Goal: Task Accomplishment & Management: Manage account settings

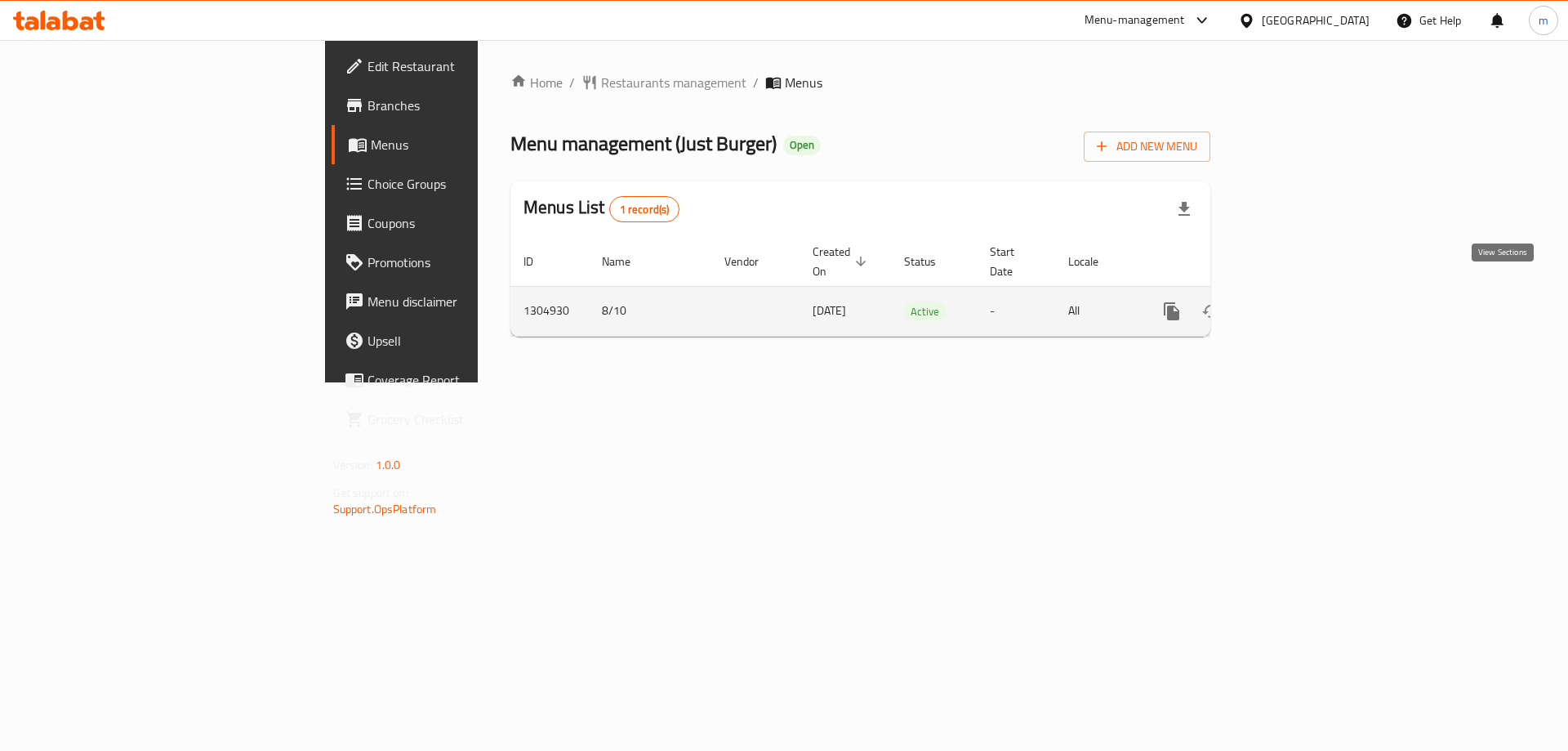
click at [1300, 301] on icon "enhanced table" at bounding box center [1289, 311] width 20 height 20
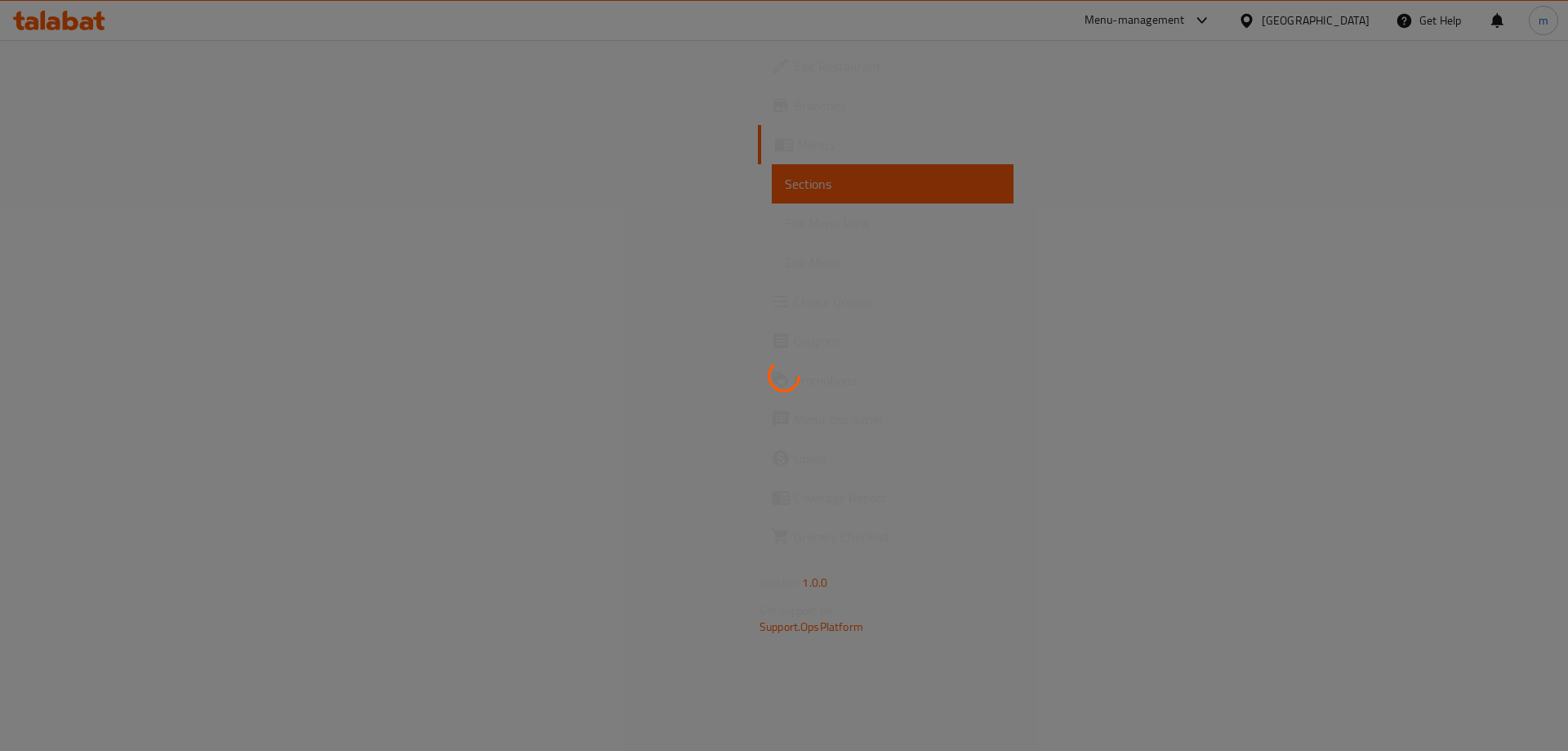
click at [76, 302] on div at bounding box center [784, 376] width 1568 height 751
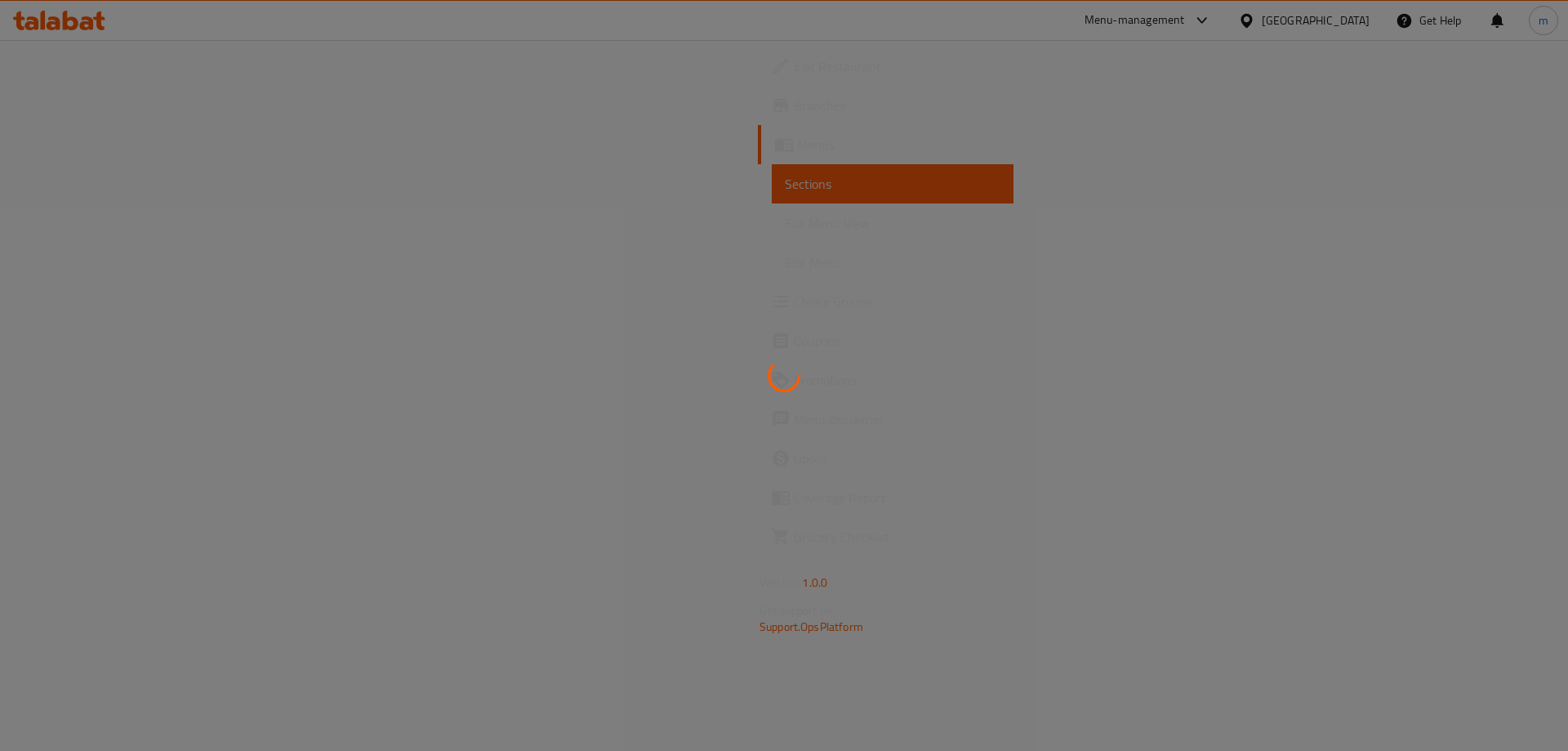
click at [76, 302] on div at bounding box center [784, 376] width 1568 height 751
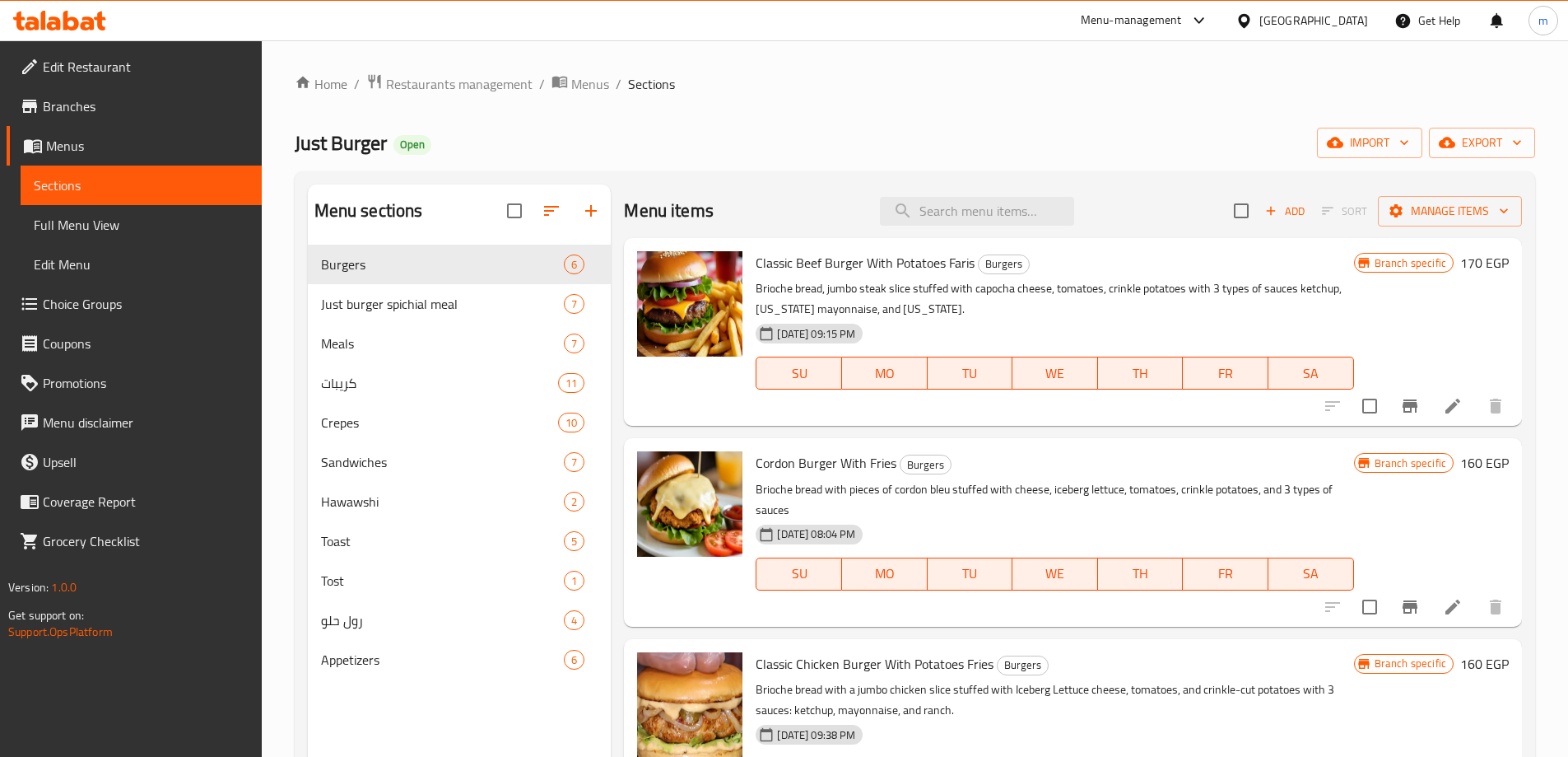
click at [87, 305] on span "Choice Groups" at bounding box center [145, 304] width 206 height 20
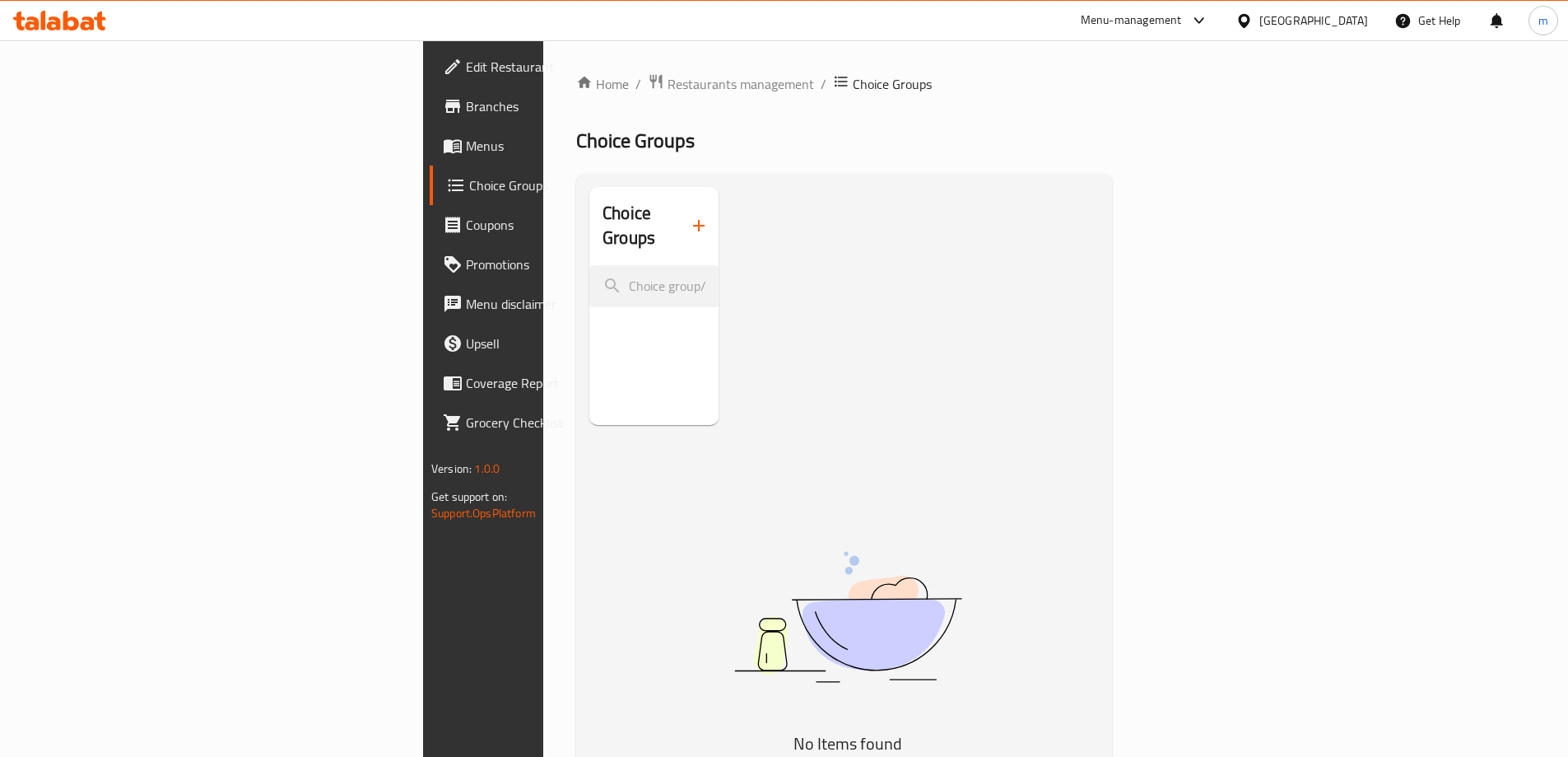
click at [470, 194] on span "Choice Groups" at bounding box center [570, 185] width 202 height 20
click at [668, 77] on span "Restaurants management" at bounding box center [741, 83] width 146 height 20
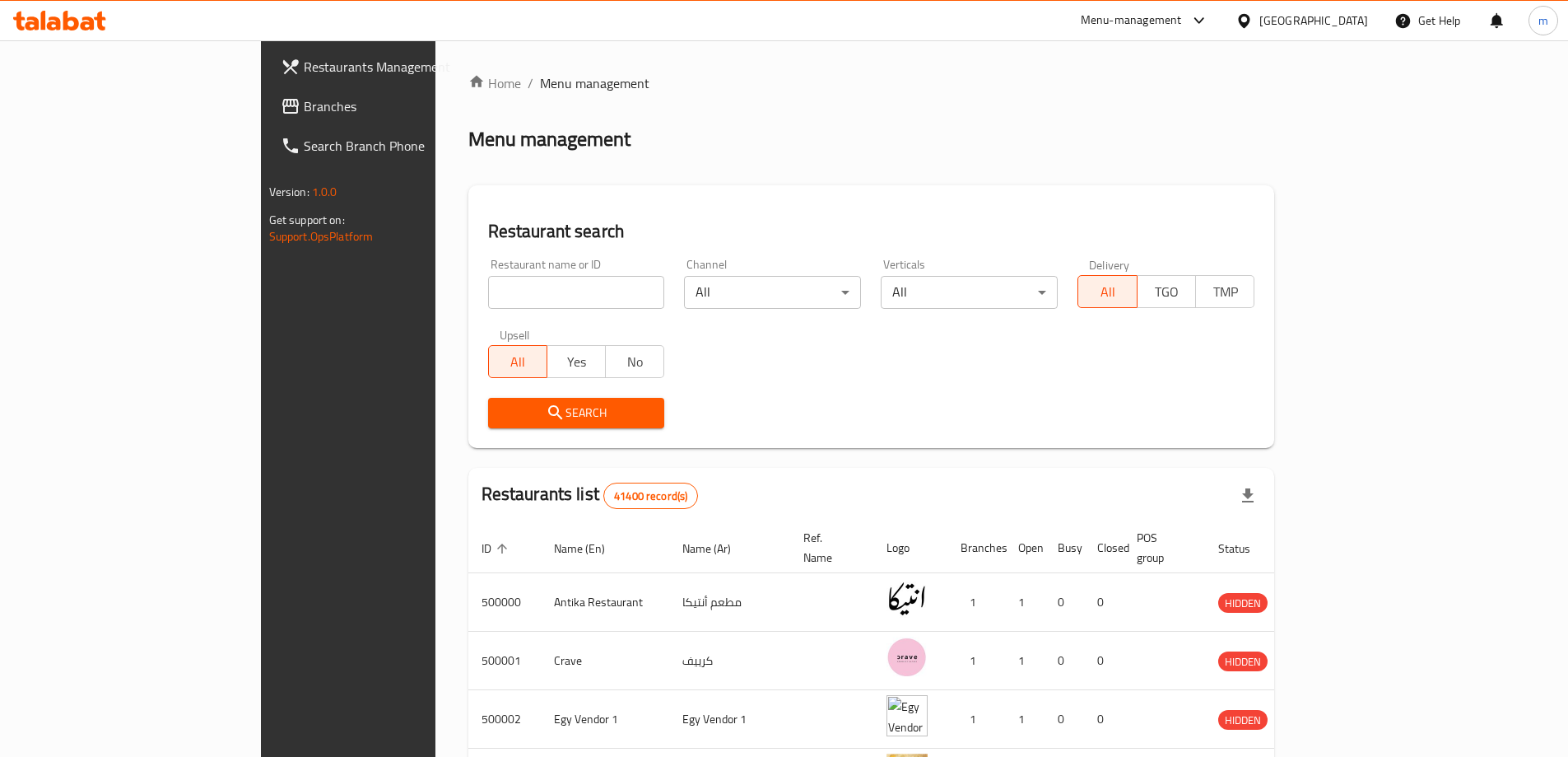
click at [304, 115] on span "Branches" at bounding box center [406, 106] width 206 height 20
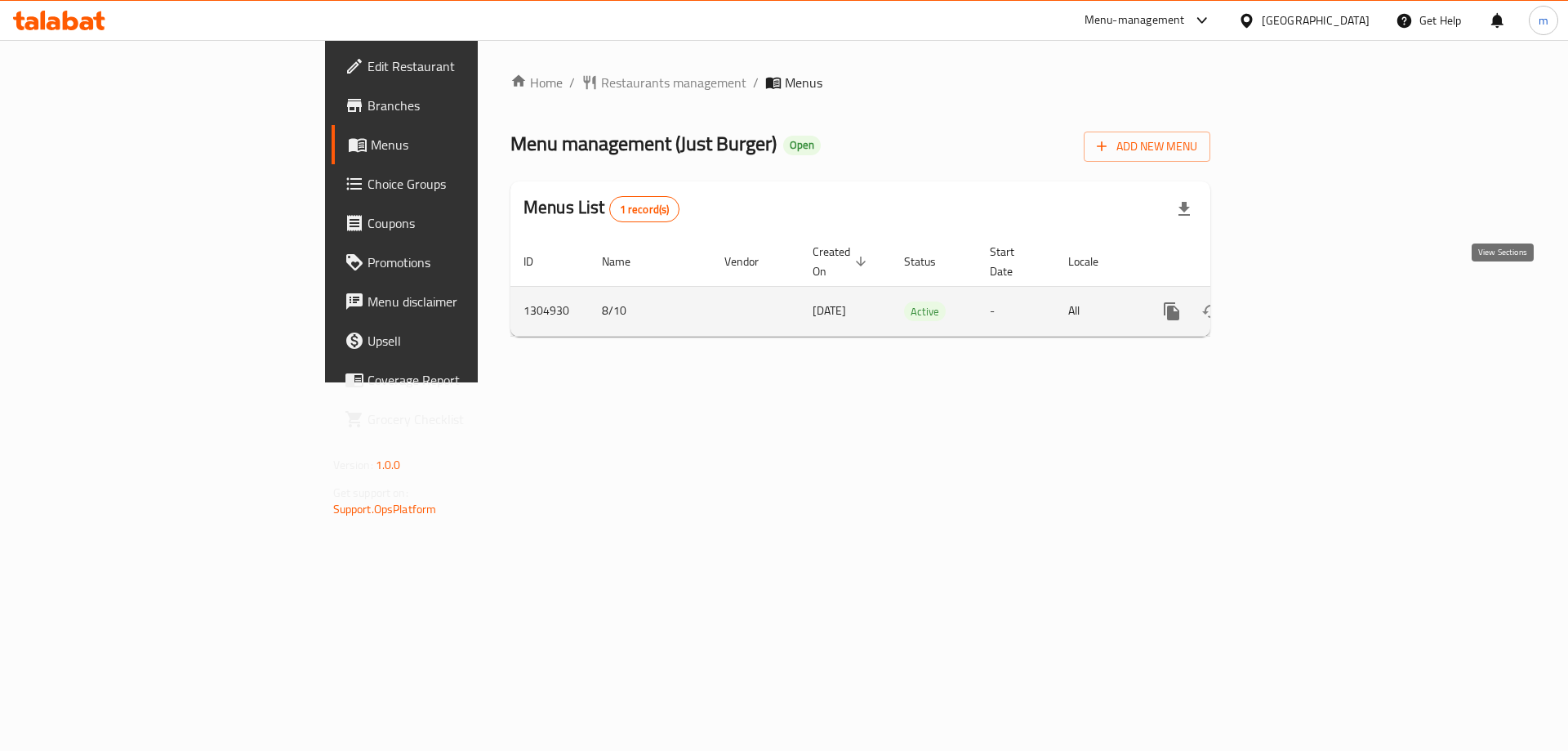
click at [1309, 292] on link "enhanced table" at bounding box center [1290, 312] width 40 height 40
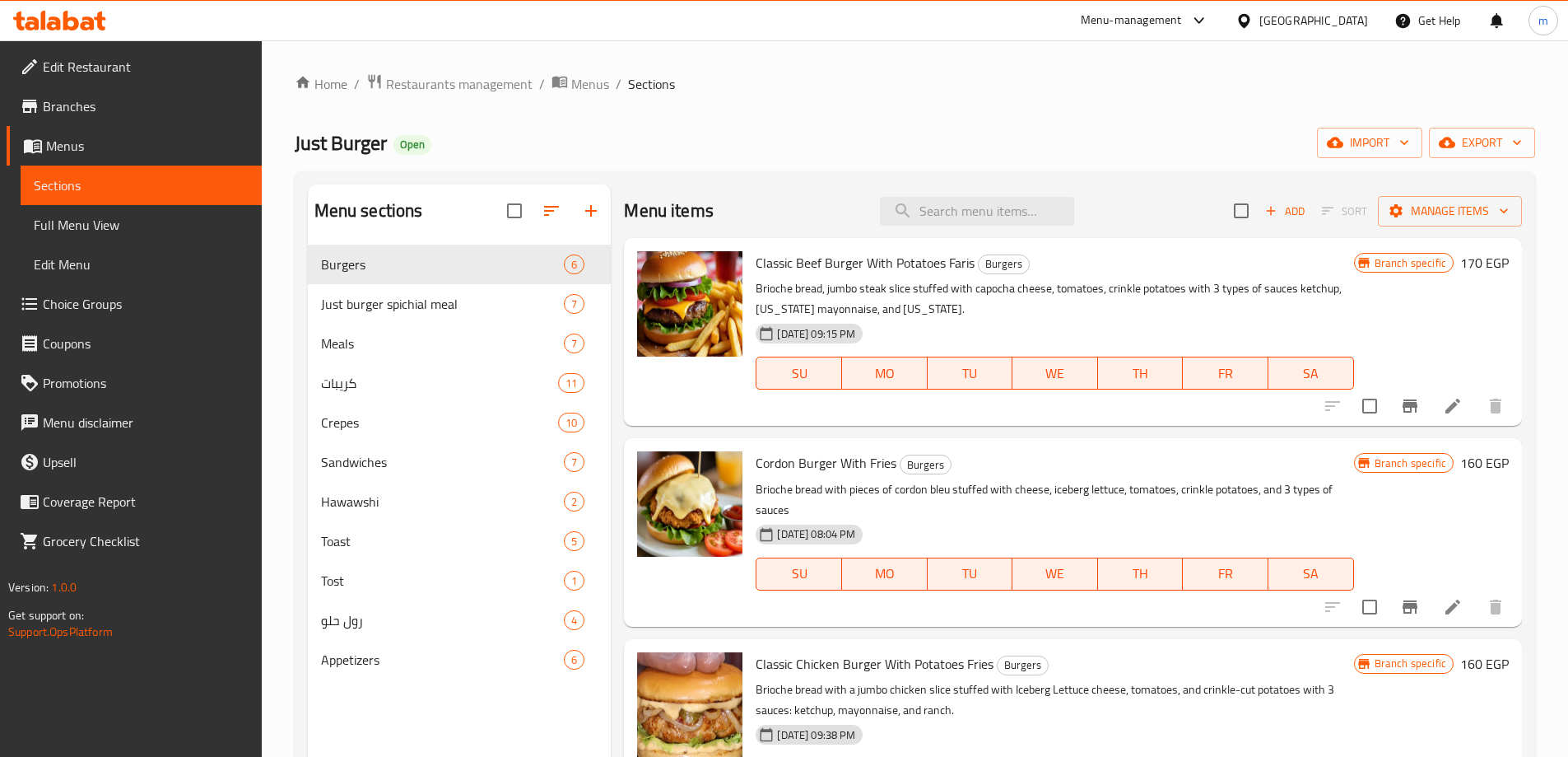
click at [129, 300] on span "Choice Groups" at bounding box center [145, 304] width 206 height 20
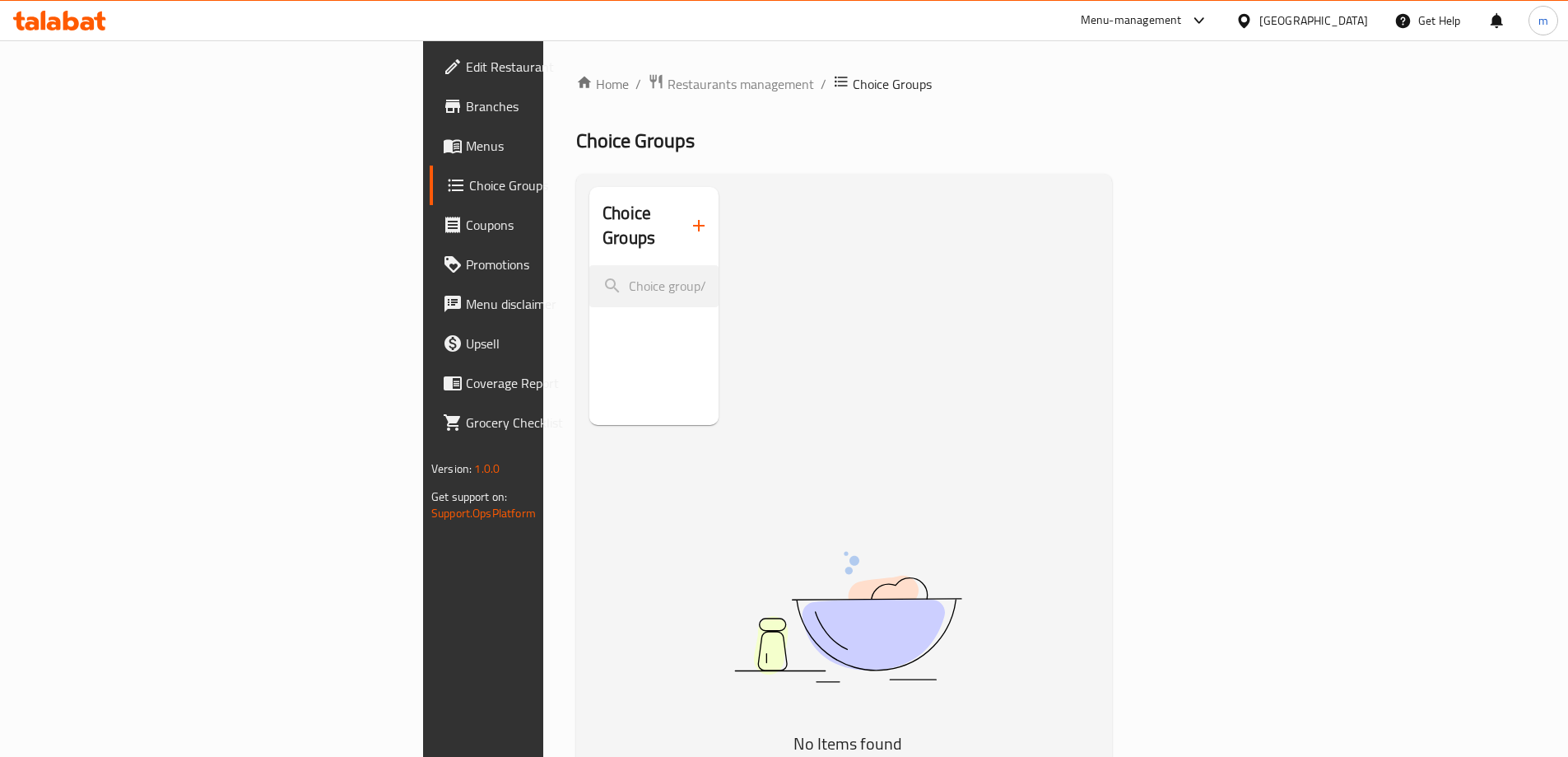
click at [430, 196] on link "Choice Groups" at bounding box center [557, 185] width 255 height 40
click at [430, 166] on link "Choice Groups" at bounding box center [557, 185] width 255 height 40
click at [466, 155] on span "Menus" at bounding box center [568, 145] width 206 height 20
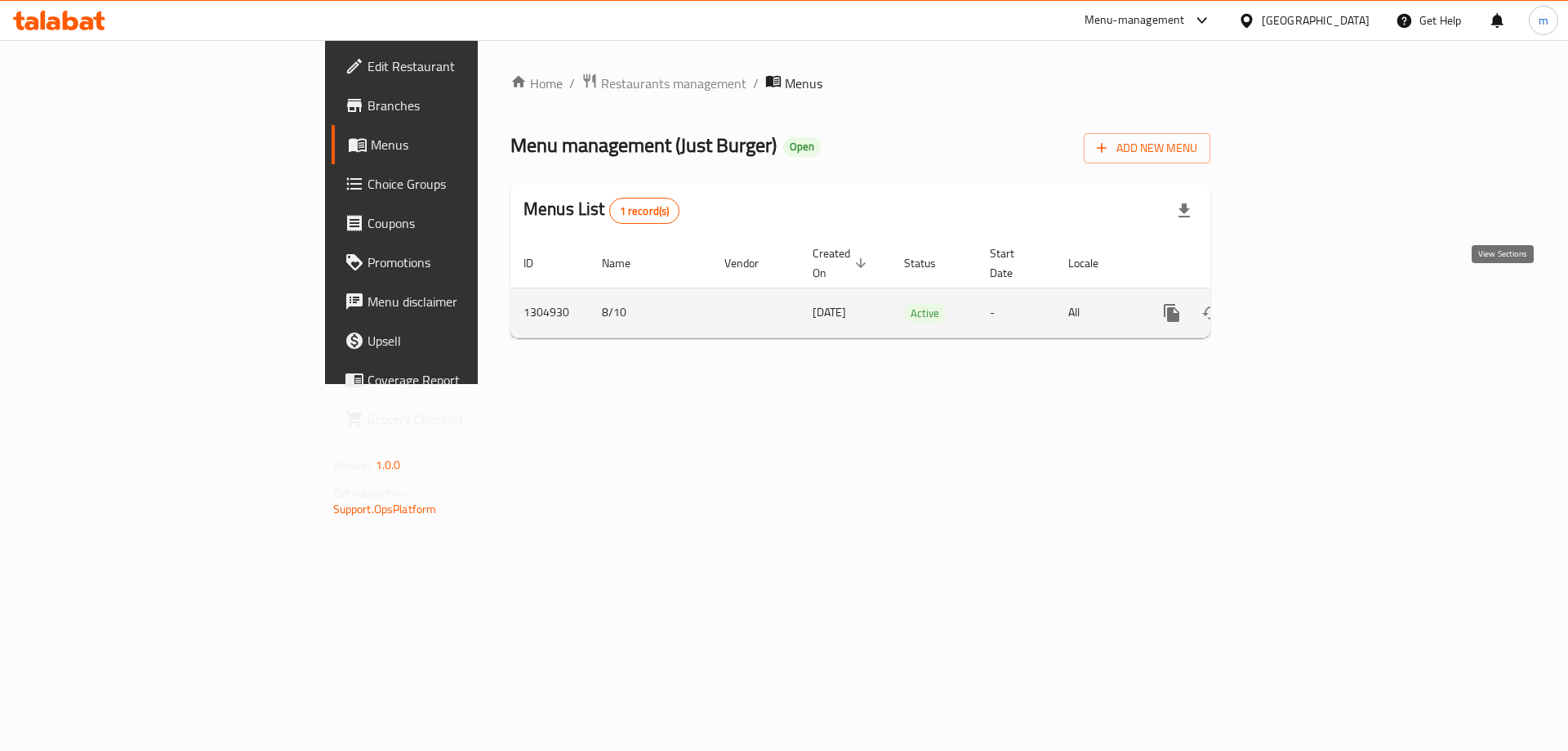
click at [1300, 303] on icon "enhanced table" at bounding box center [1289, 312] width 20 height 20
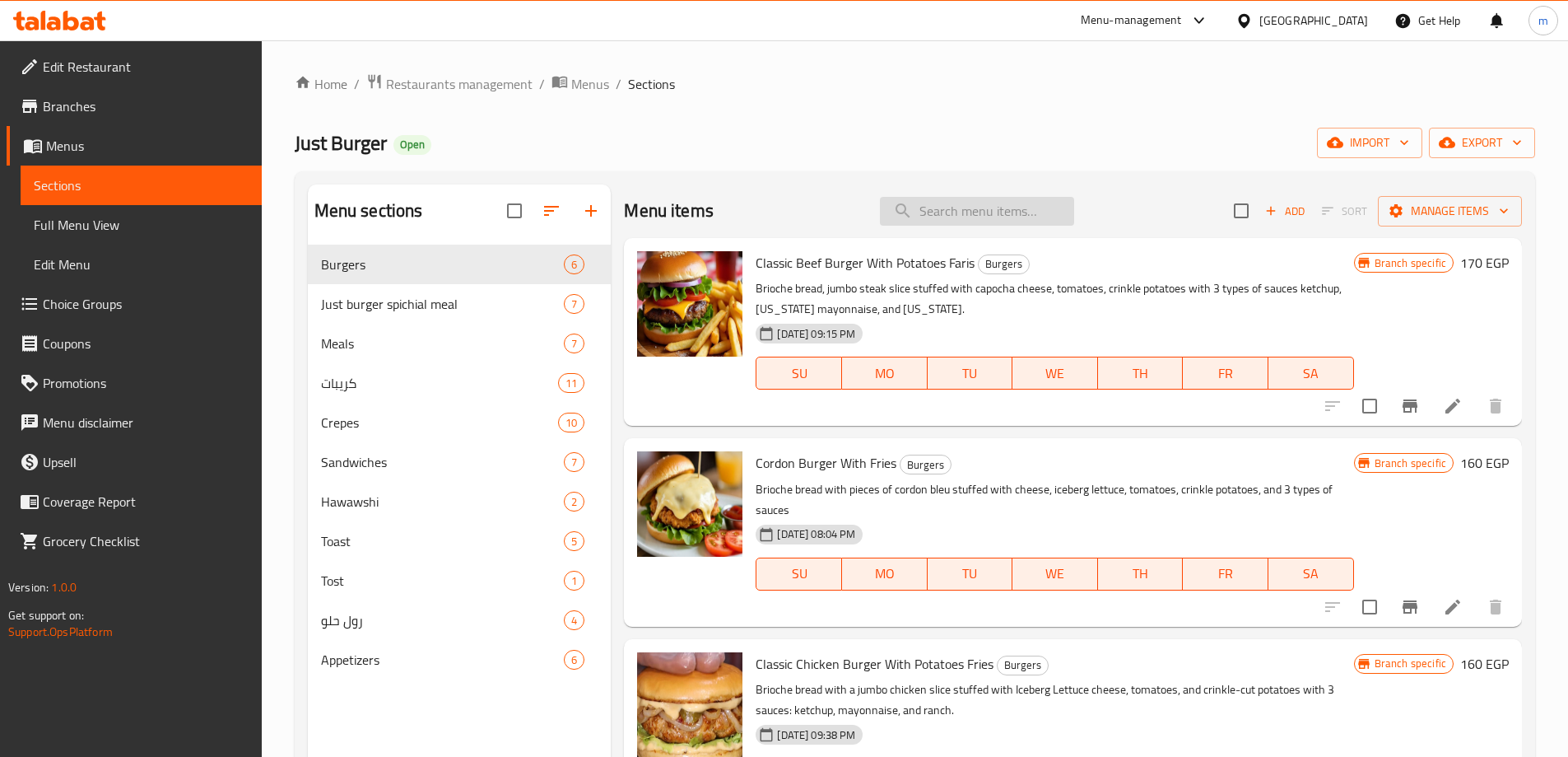
click at [1001, 220] on input "search" at bounding box center [977, 211] width 194 height 28
paste input "Hawawshi Baladi With Potatoes Fries"
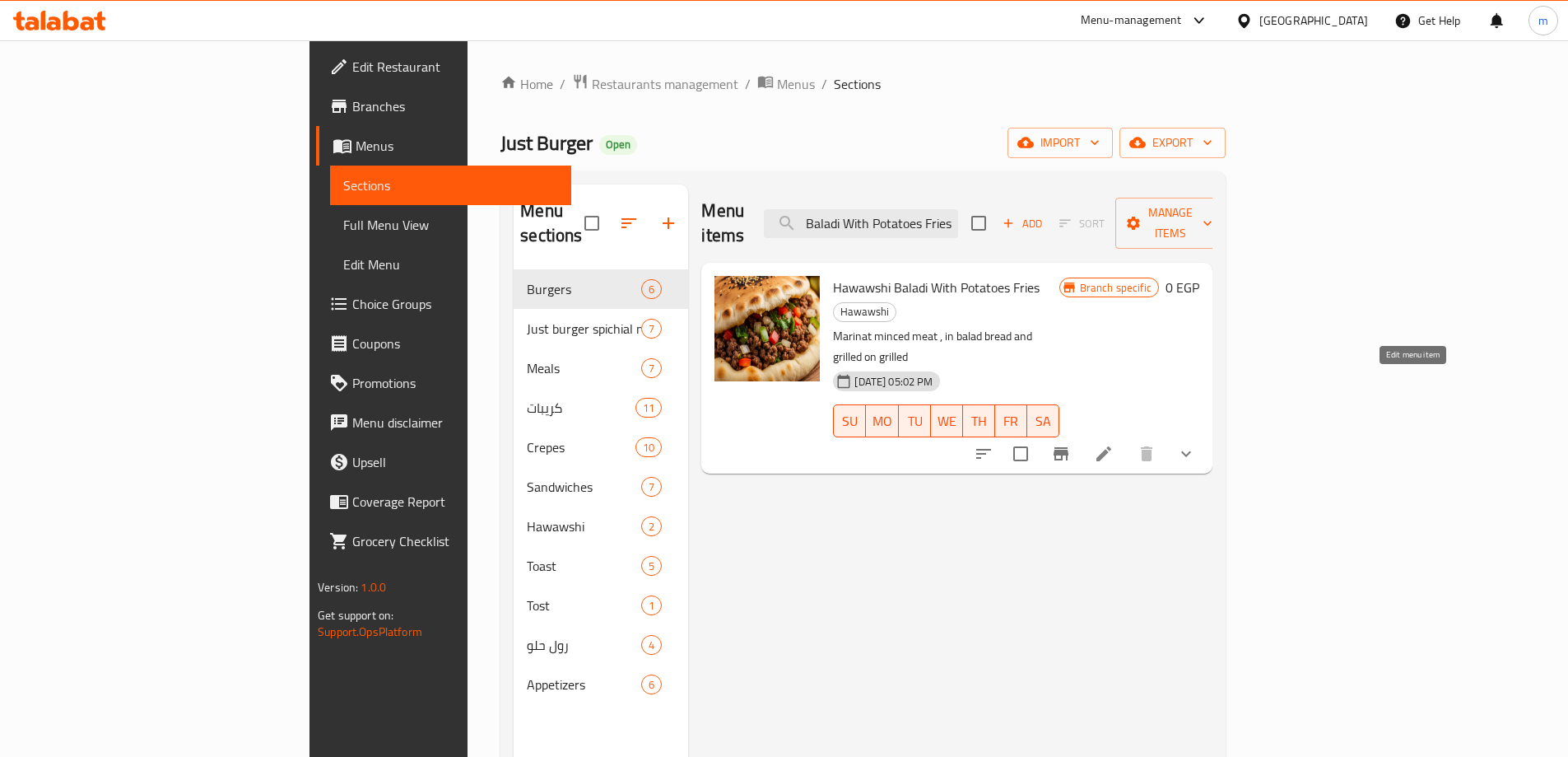
type input "Hawawshi Baladi With Potatoes Fries"
click at [1112, 446] on icon at bounding box center [1104, 453] width 15 height 15
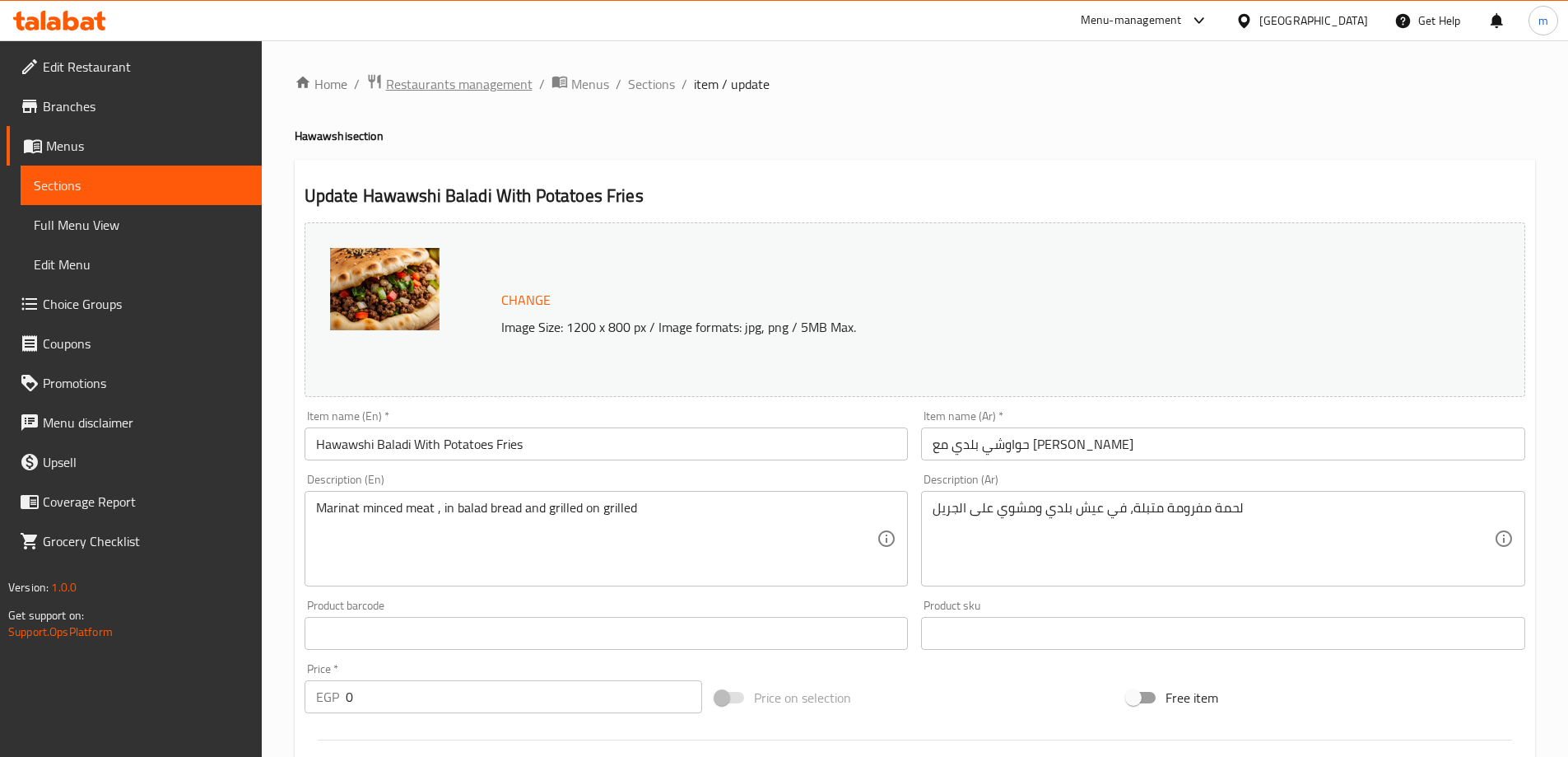
click at [452, 89] on span "Restaurants management" at bounding box center [459, 83] width 146 height 20
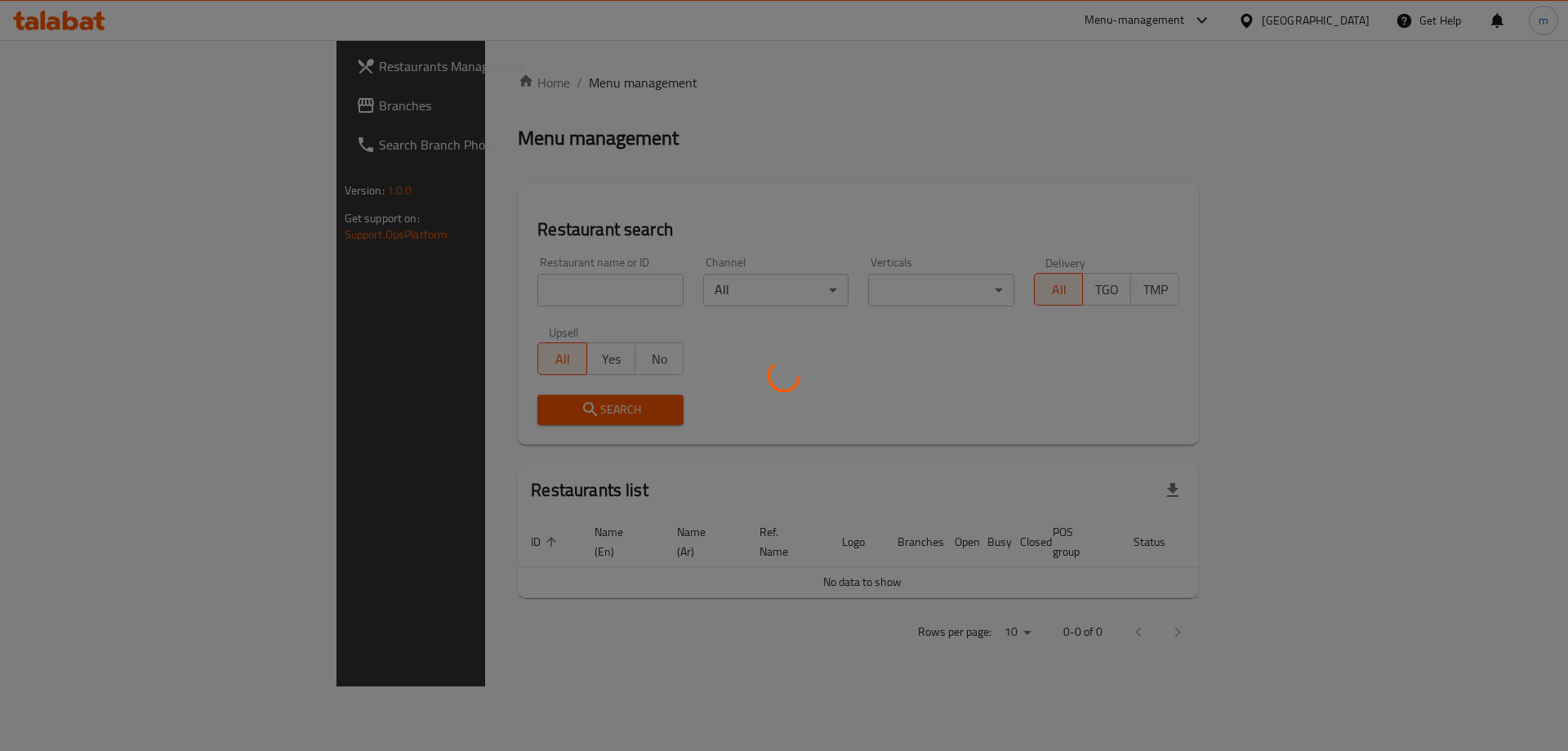
click at [130, 117] on div at bounding box center [784, 376] width 1568 height 751
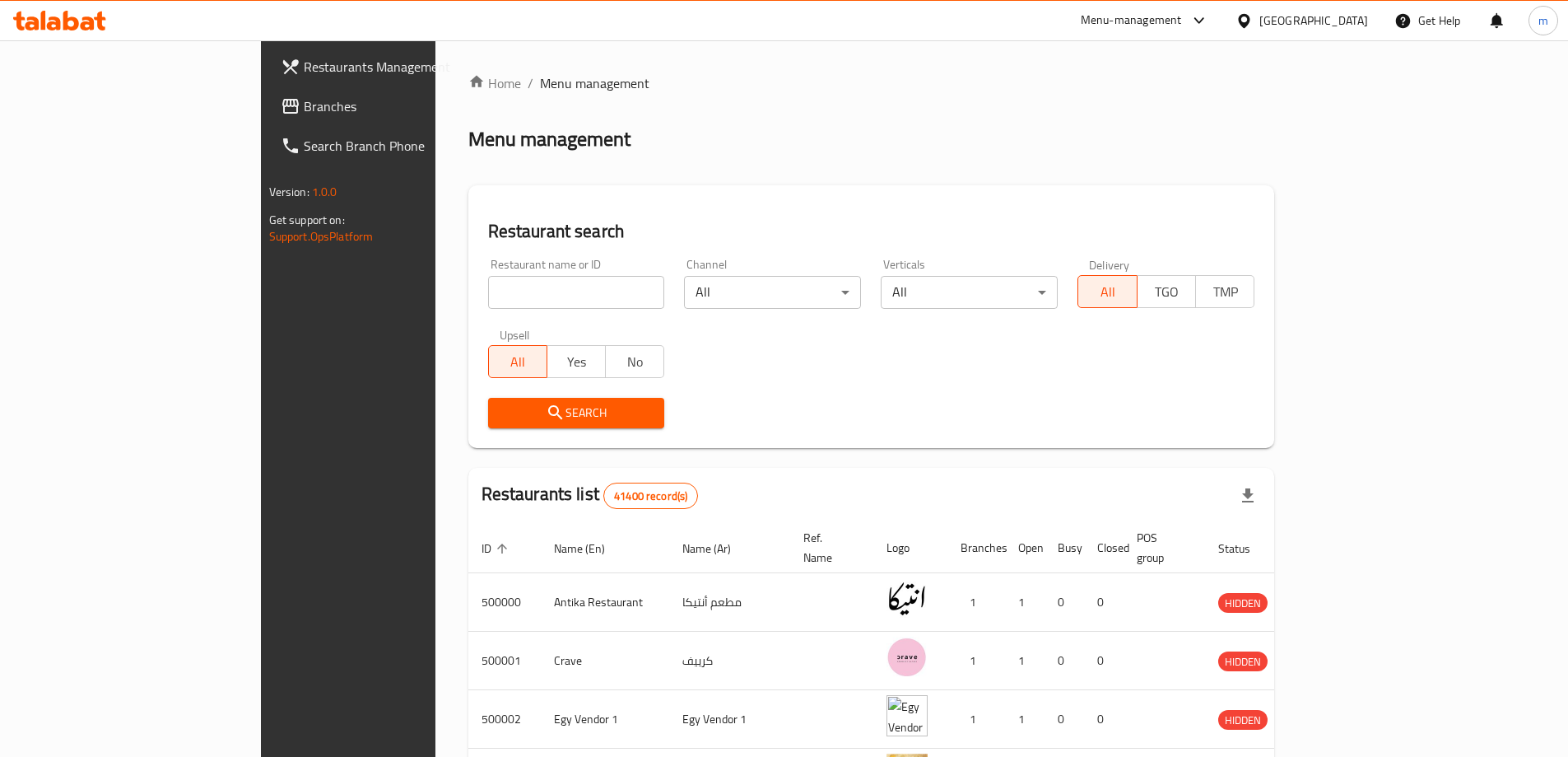
click at [304, 103] on span "Branches" at bounding box center [406, 106] width 206 height 20
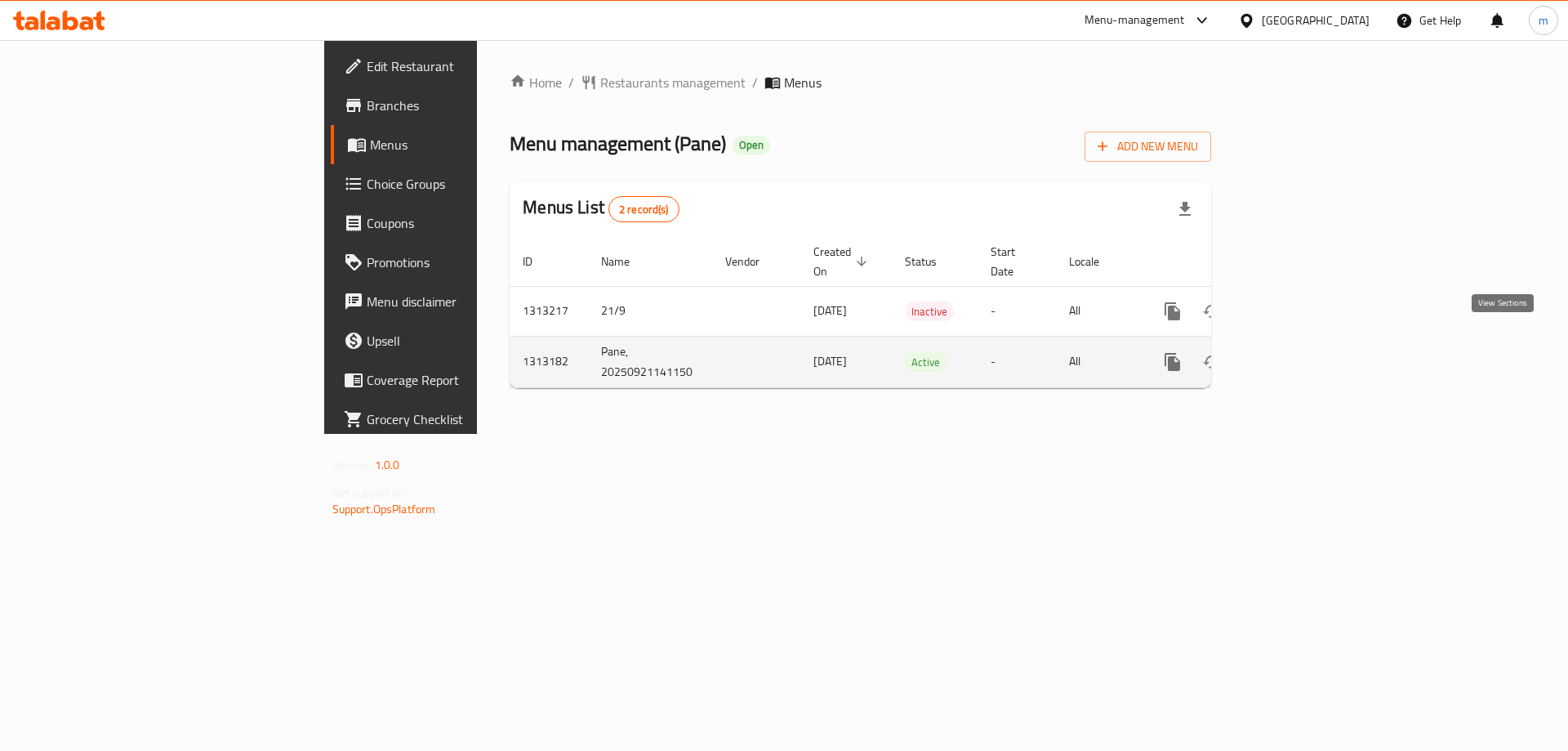
click at [1301, 352] on icon "enhanced table" at bounding box center [1290, 361] width 20 height 20
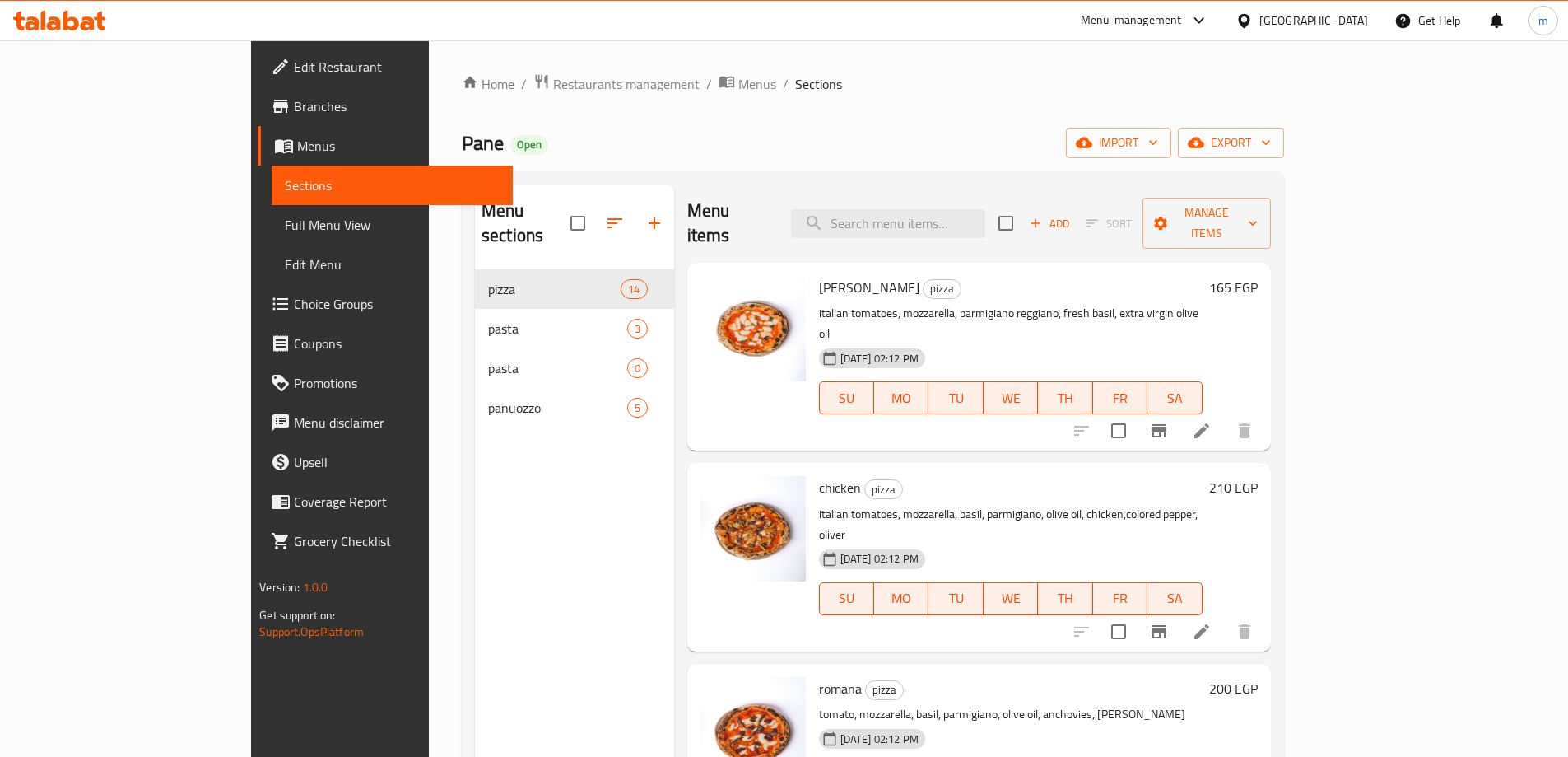
click at [294, 299] on span "Choice Groups" at bounding box center [397, 304] width 206 height 20
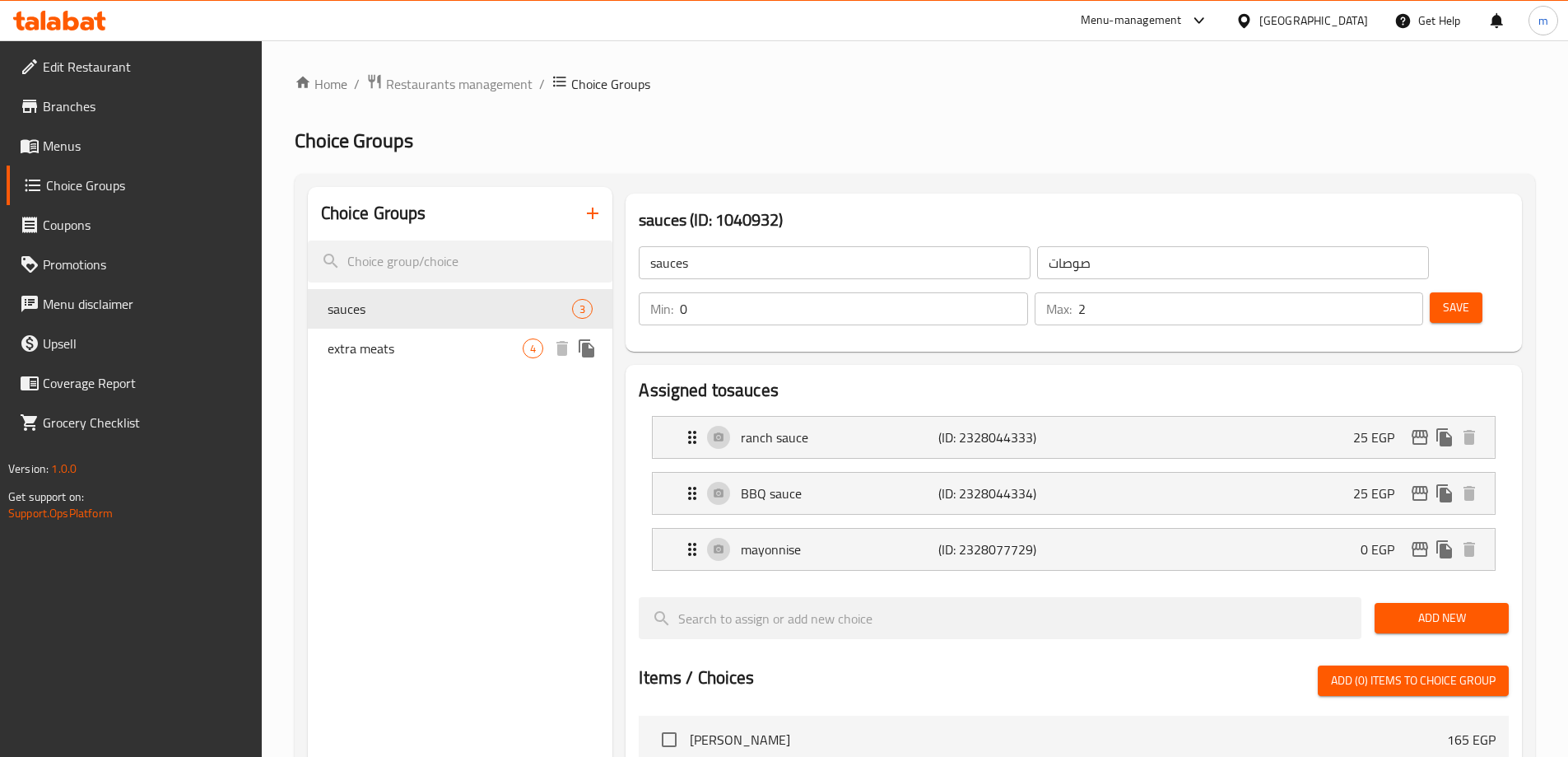
click at [434, 342] on span "extra meats" at bounding box center [425, 348] width 196 height 20
type input "extra meats"
type input "اضافات للحوم"
type input "4"
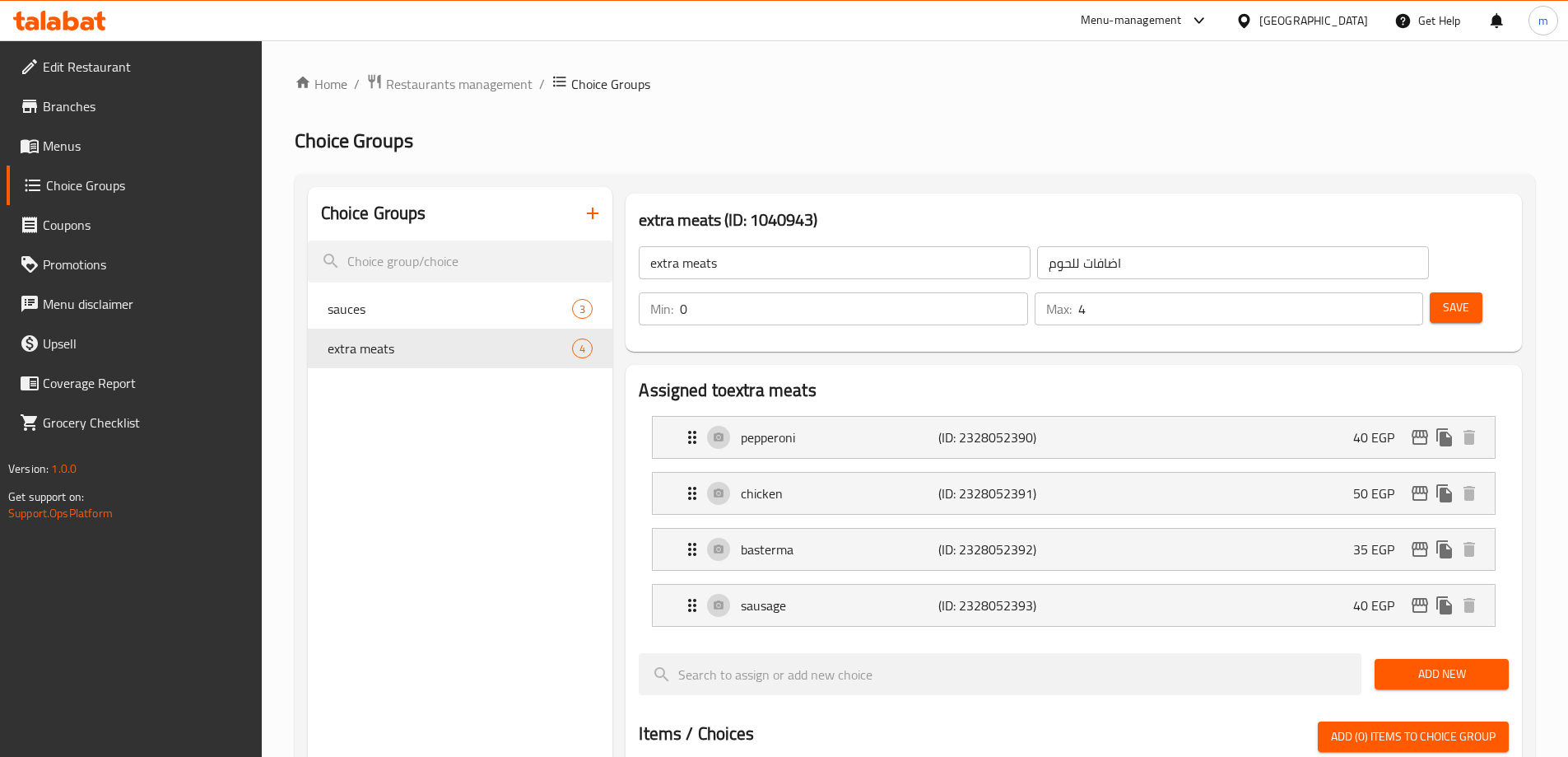
click at [989, 120] on div "Home / Restaurants management / Choice Groups Choice Groups Choice Groups sauce…" at bounding box center [915, 719] width 1241 height 1293
click at [1166, 416] on div "pepperoni (ID: 2328052390) 40 EGP" at bounding box center [1079, 436] width 793 height 41
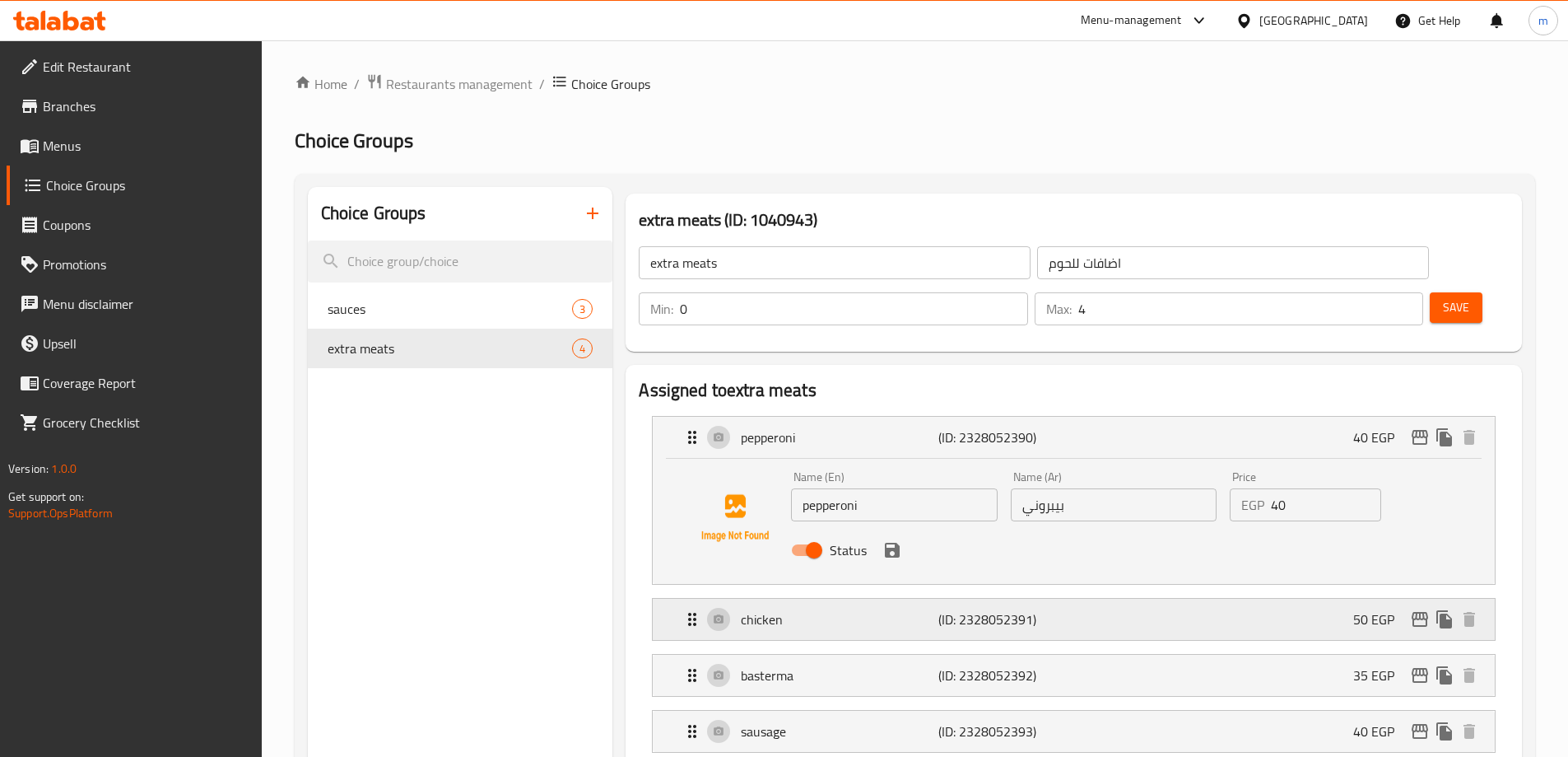
click at [1153, 599] on div "chicken (ID: 2328052391) 50 EGP" at bounding box center [1079, 619] width 793 height 41
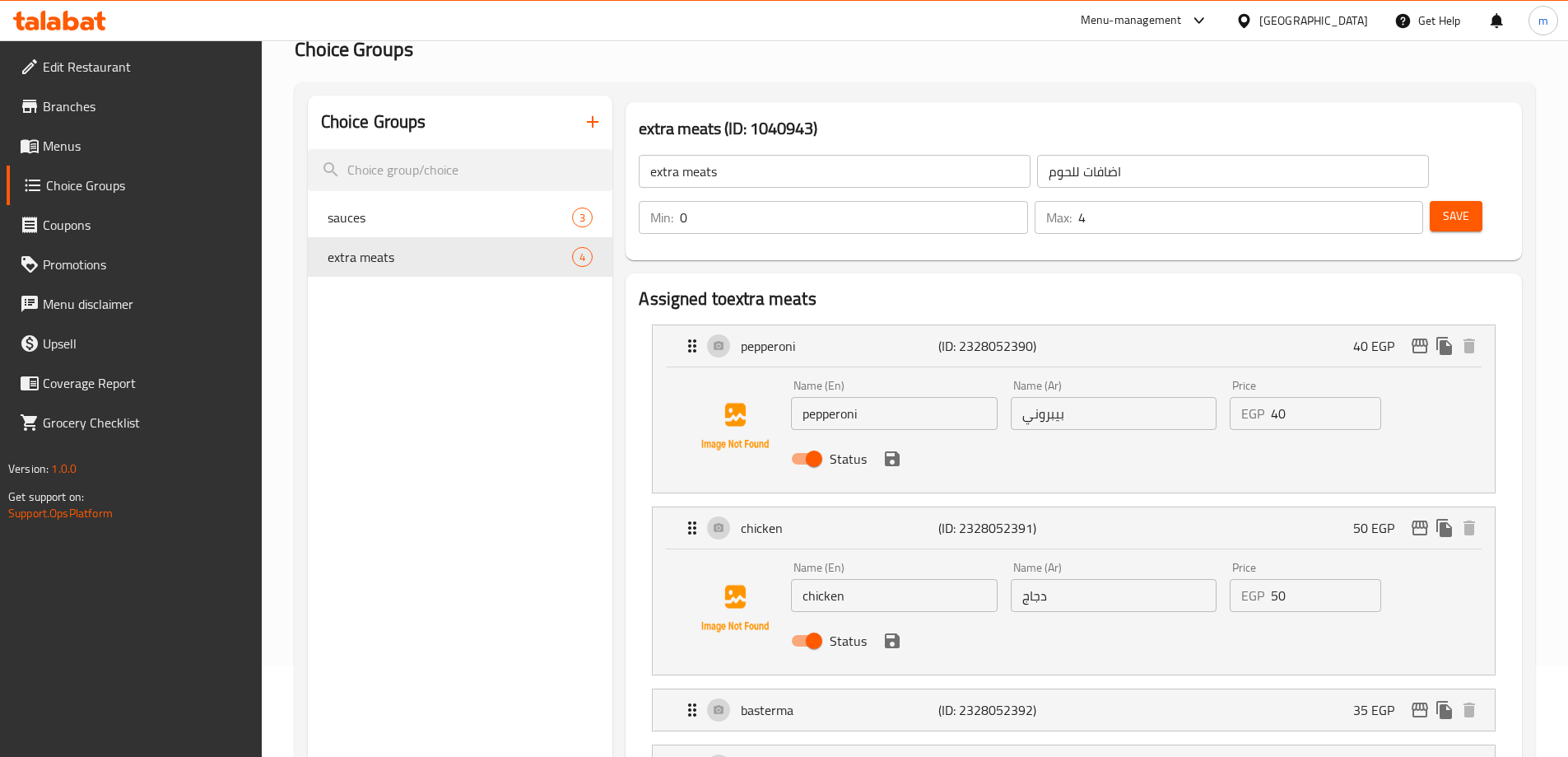
scroll to position [412, 0]
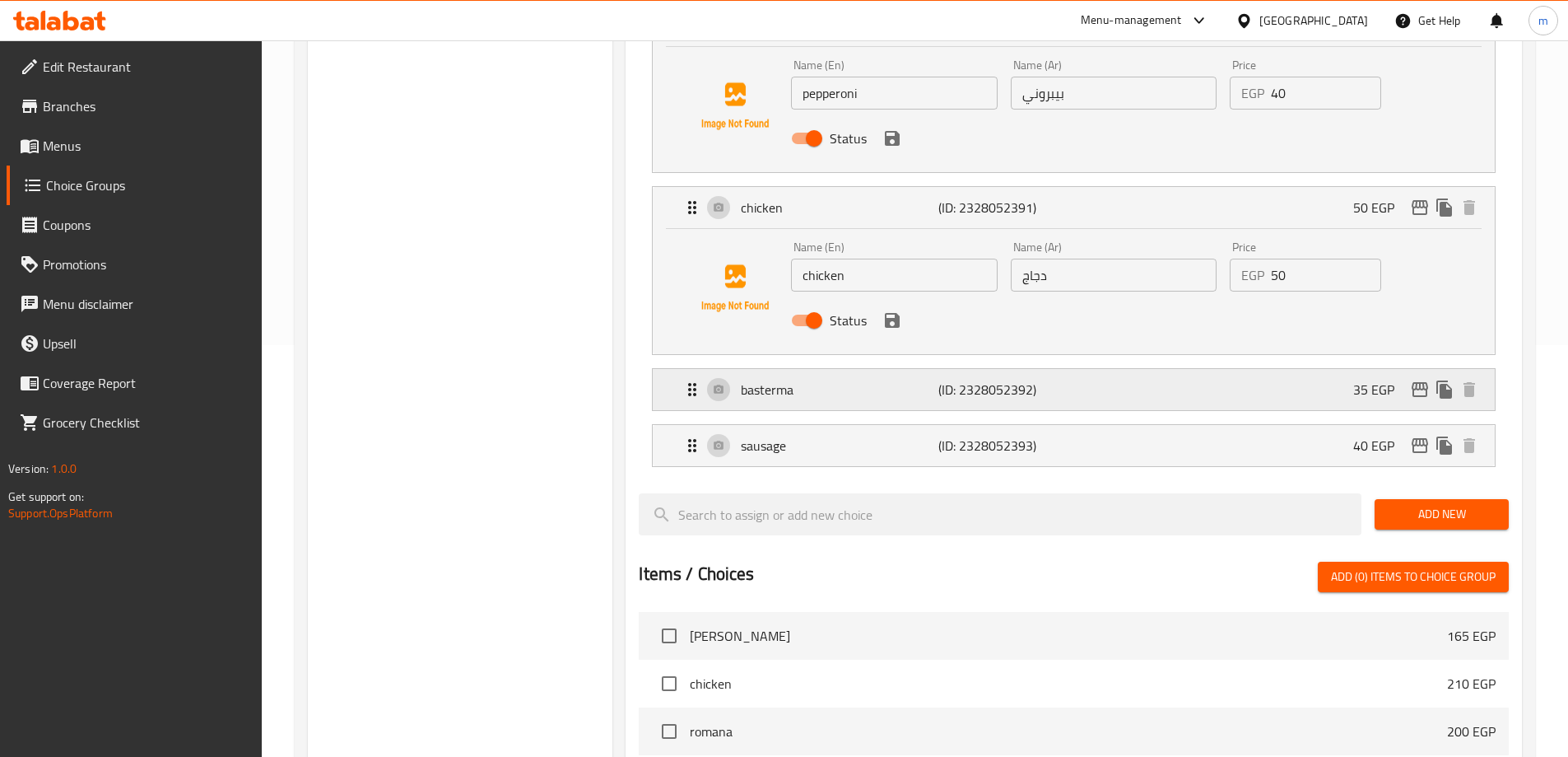
click at [1139, 369] on div "basterma (ID: 2328052392) 35 EGP" at bounding box center [1079, 389] width 793 height 41
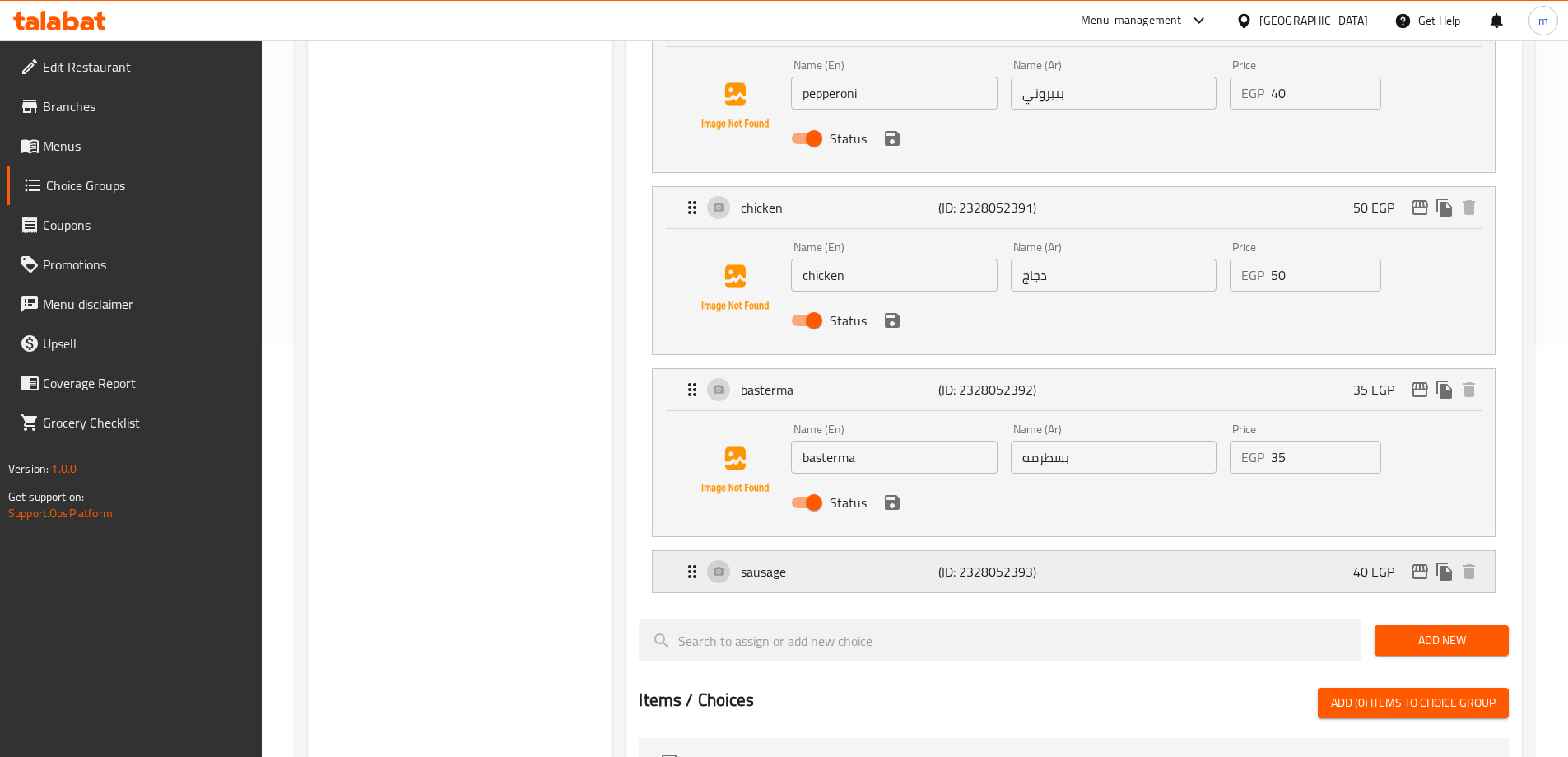
click at [1139, 551] on div "sausage (ID: 2328052393) 40 EGP" at bounding box center [1079, 571] width 793 height 41
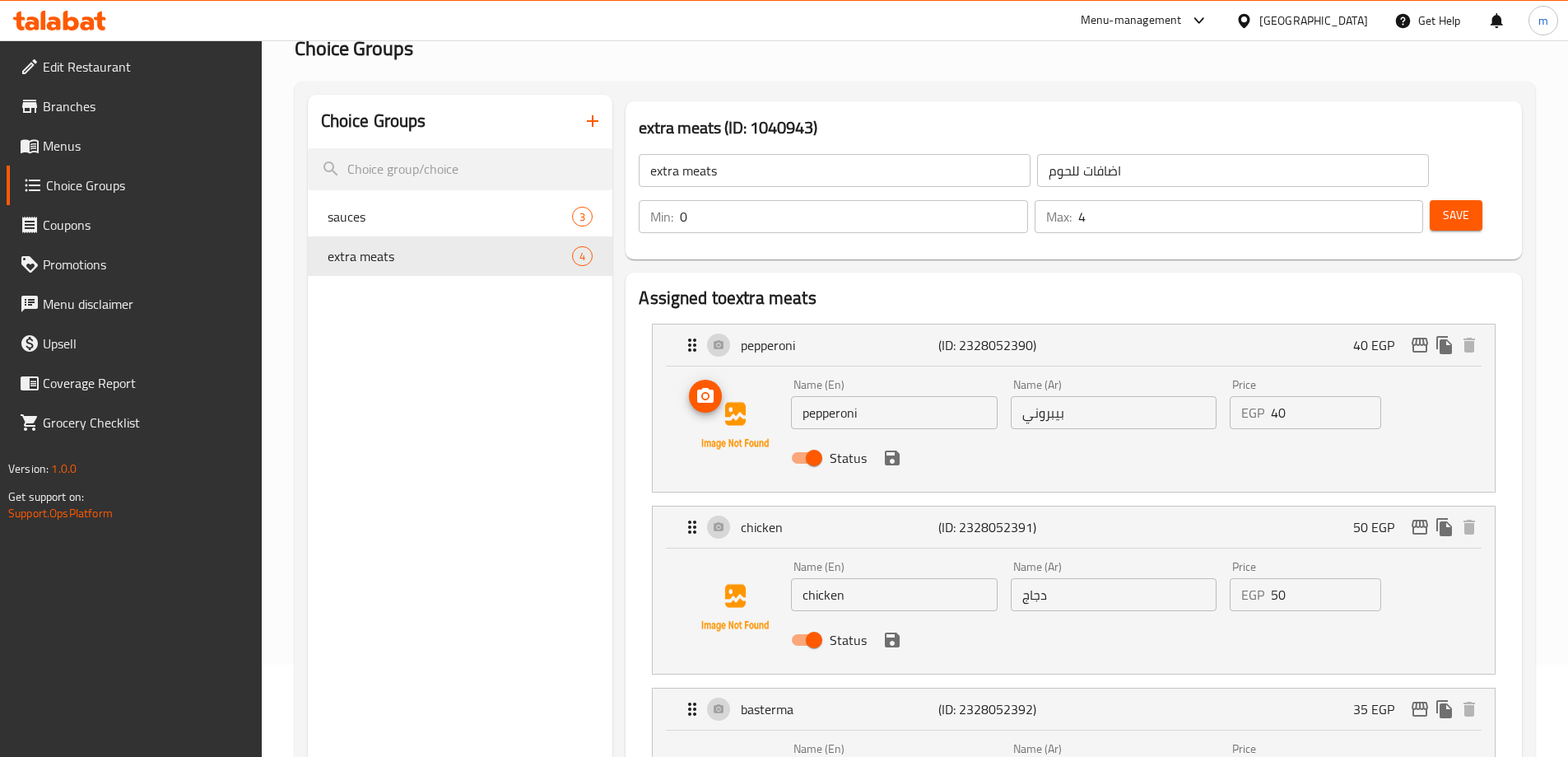
scroll to position [0, 0]
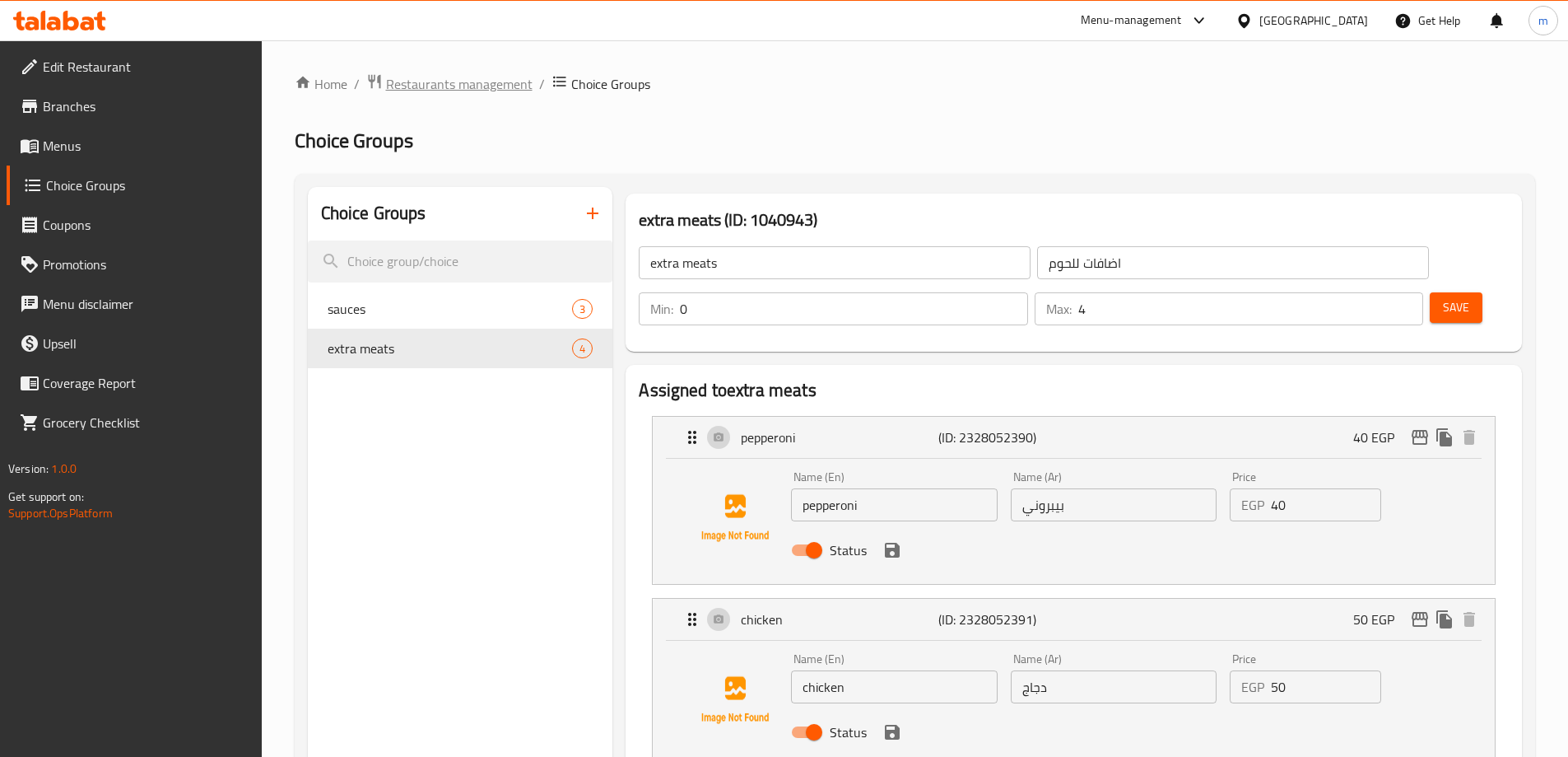
click at [437, 90] on span "Restaurants management" at bounding box center [459, 83] width 146 height 20
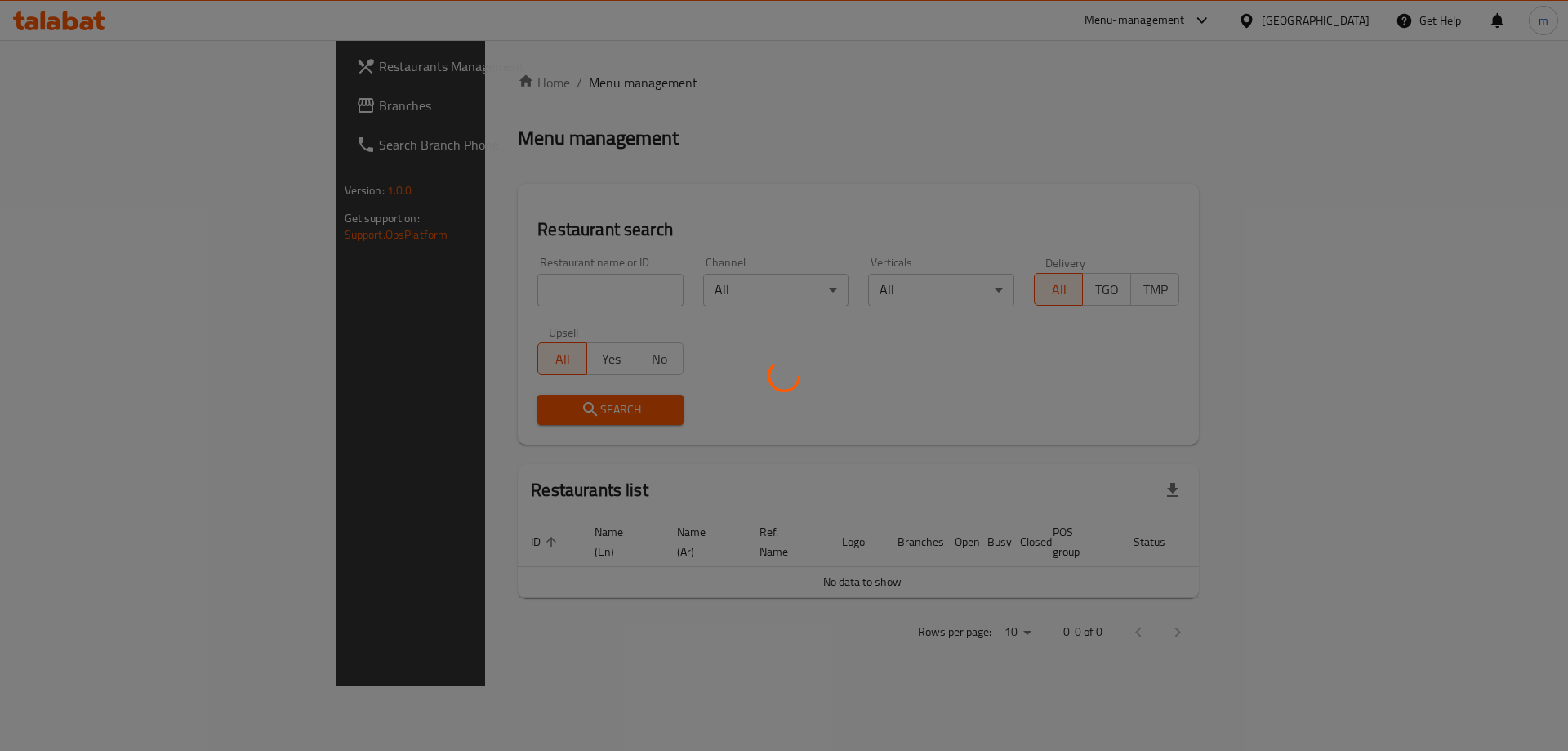
click at [127, 108] on div at bounding box center [784, 376] width 1568 height 751
click at [127, 107] on div at bounding box center [784, 376] width 1568 height 751
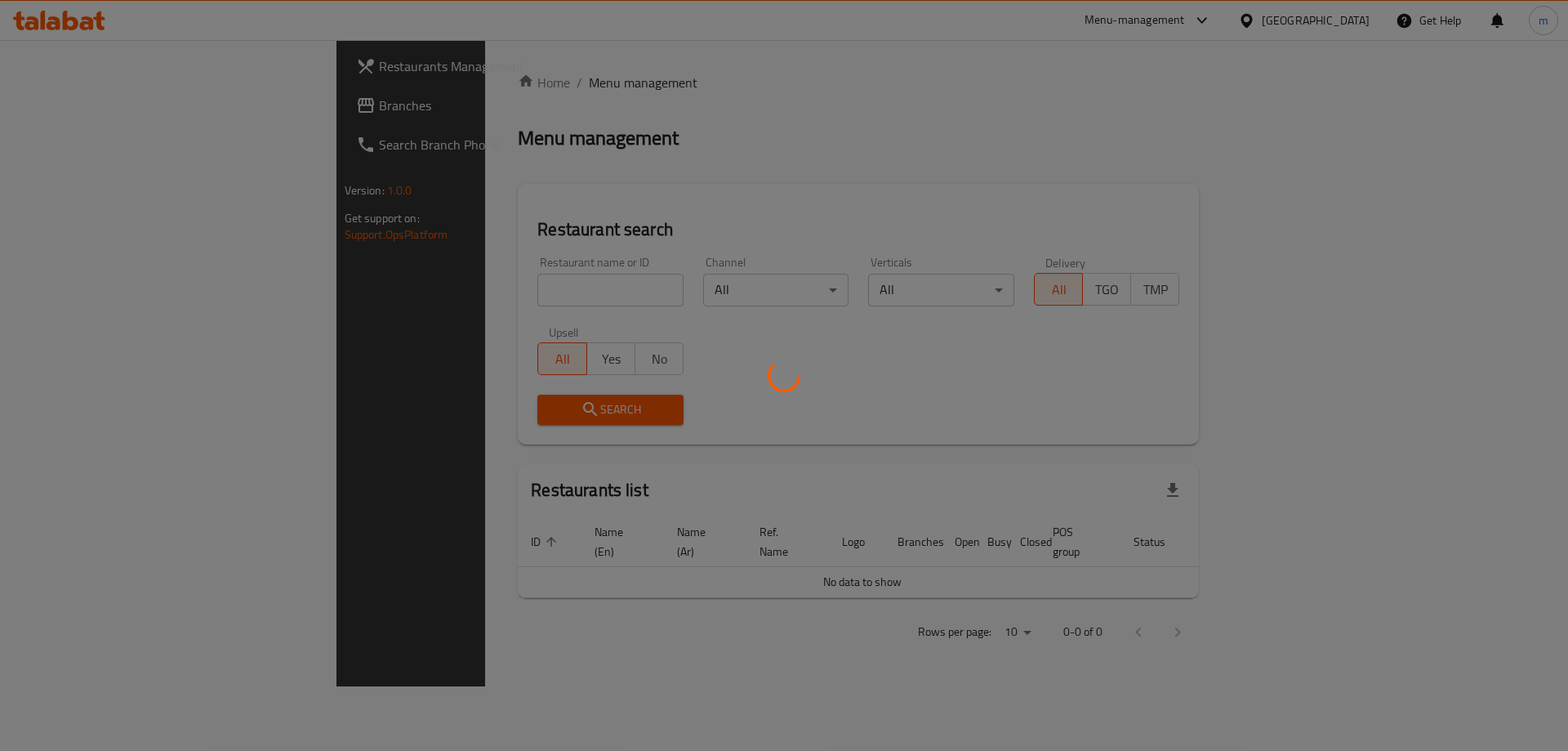
click at [39, 102] on div at bounding box center [784, 376] width 1568 height 751
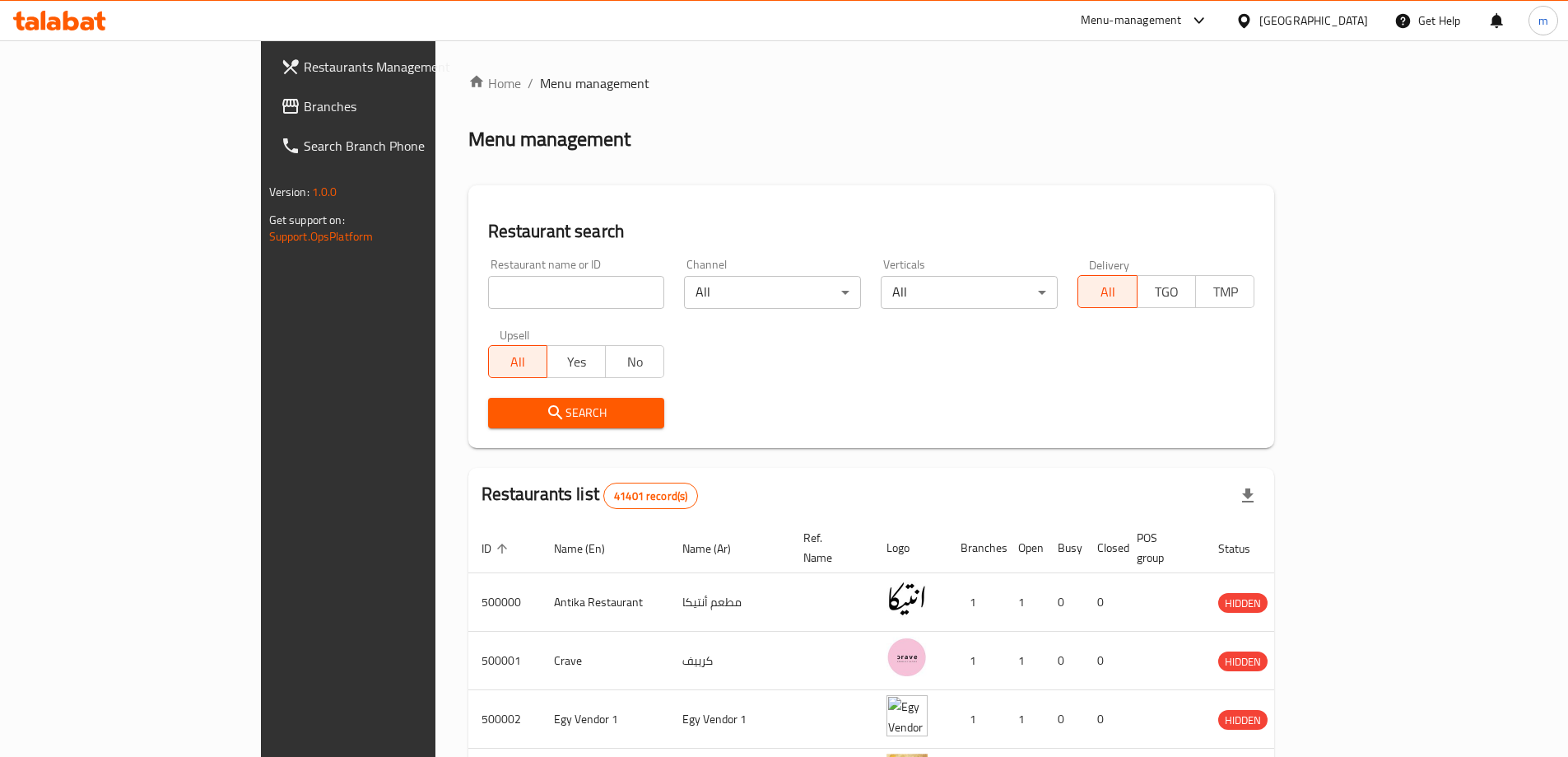
click at [304, 114] on span "Branches" at bounding box center [406, 106] width 206 height 20
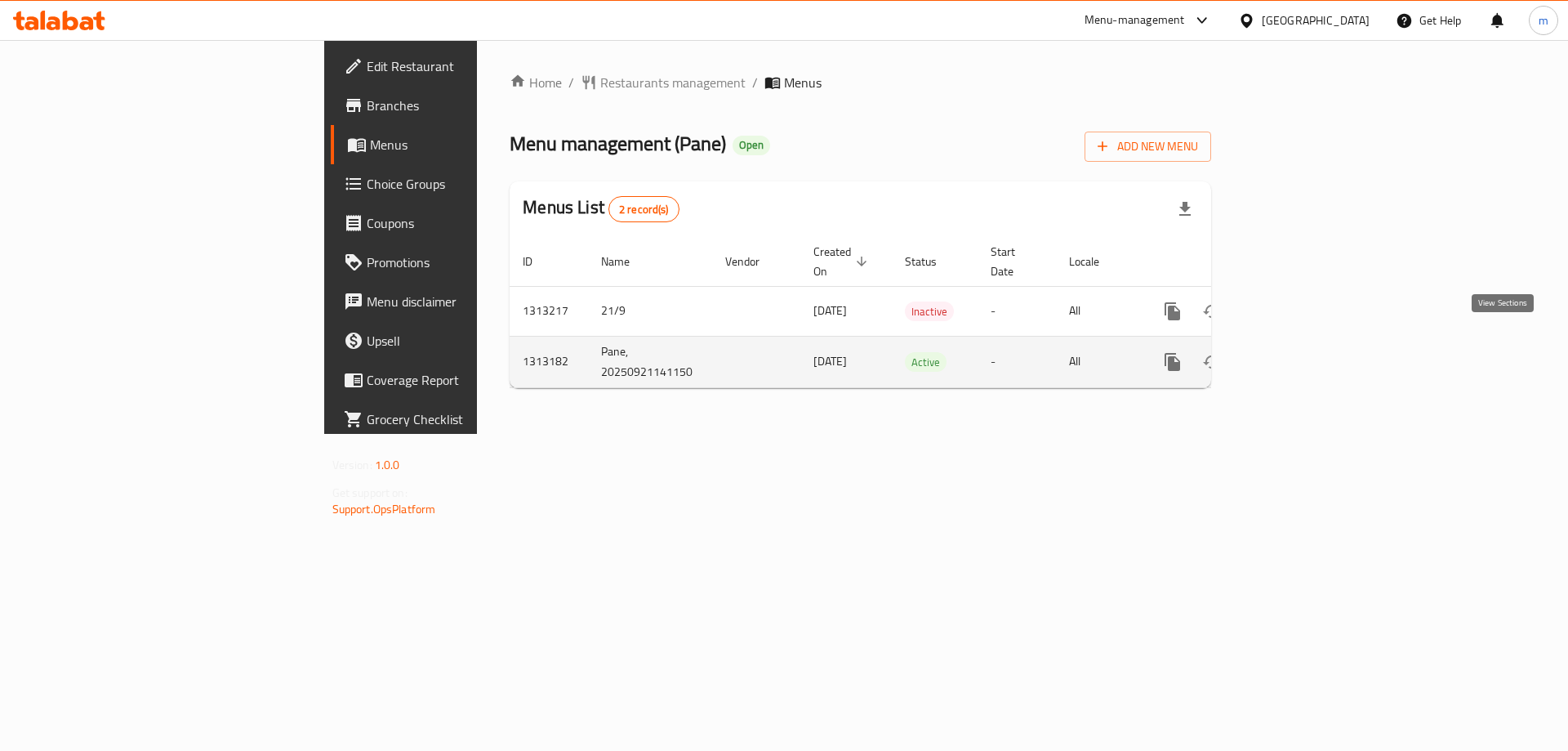
click at [1301, 352] on icon "enhanced table" at bounding box center [1290, 361] width 20 height 20
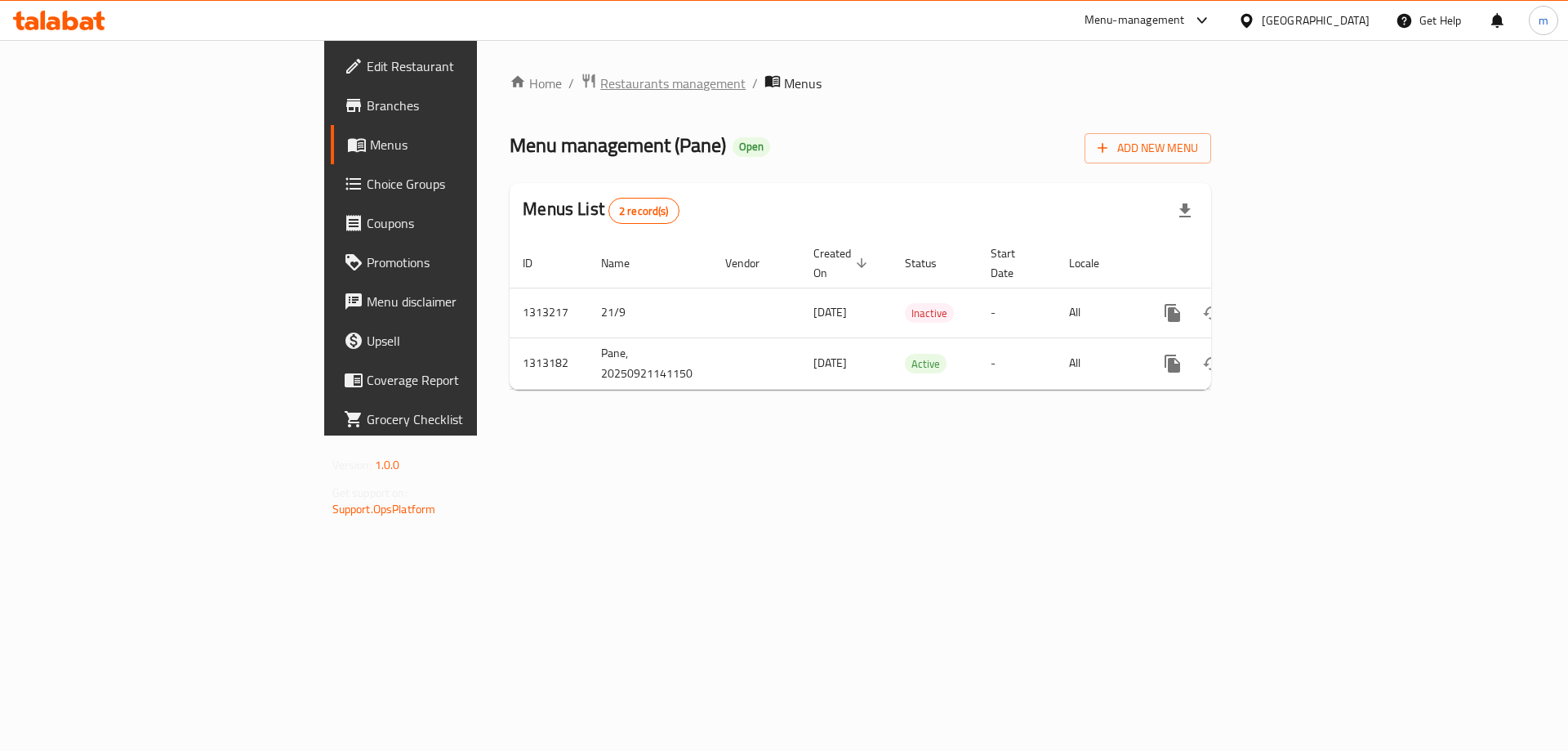
click at [600, 80] on span "Restaurants management" at bounding box center [673, 83] width 145 height 20
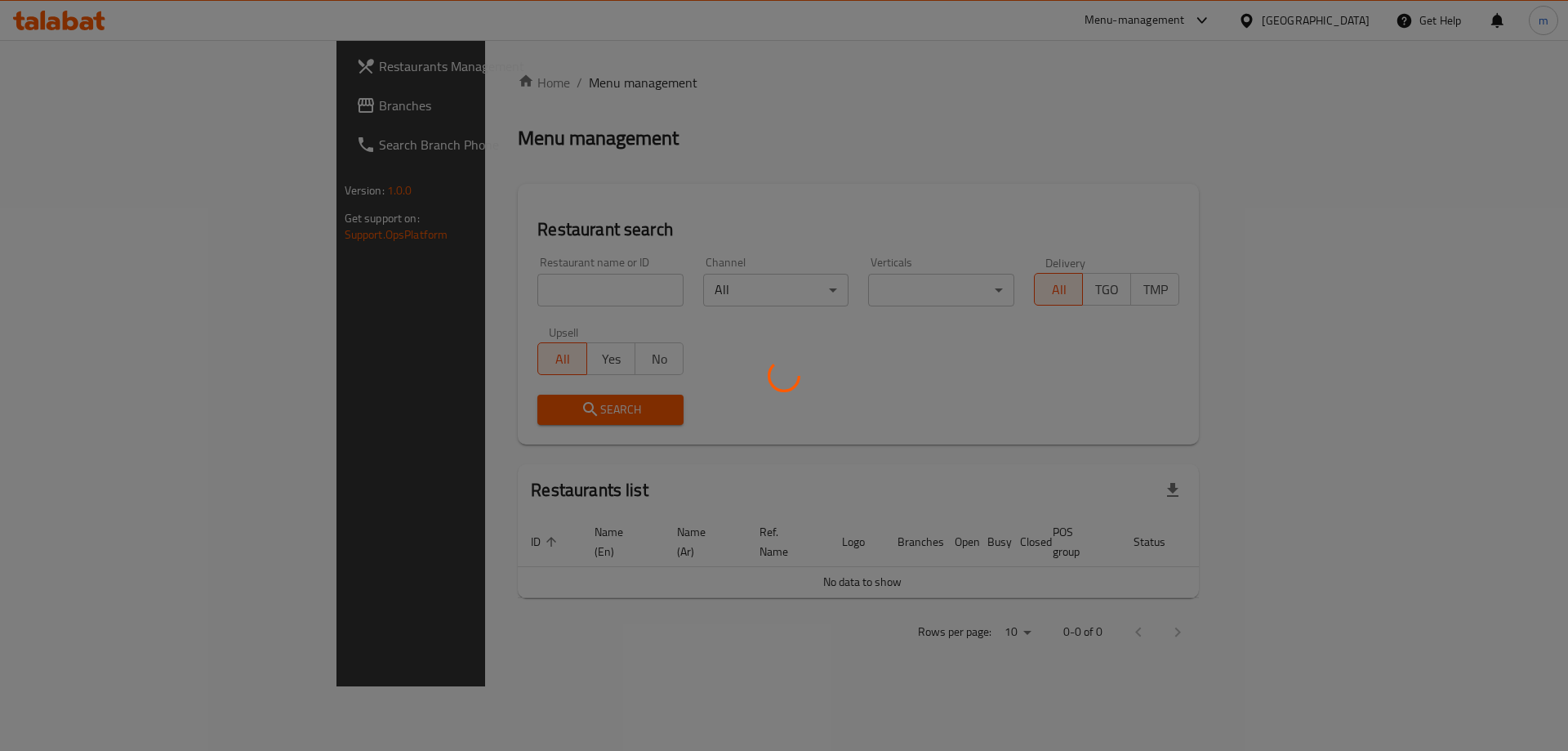
click at [140, 102] on div at bounding box center [784, 376] width 1568 height 751
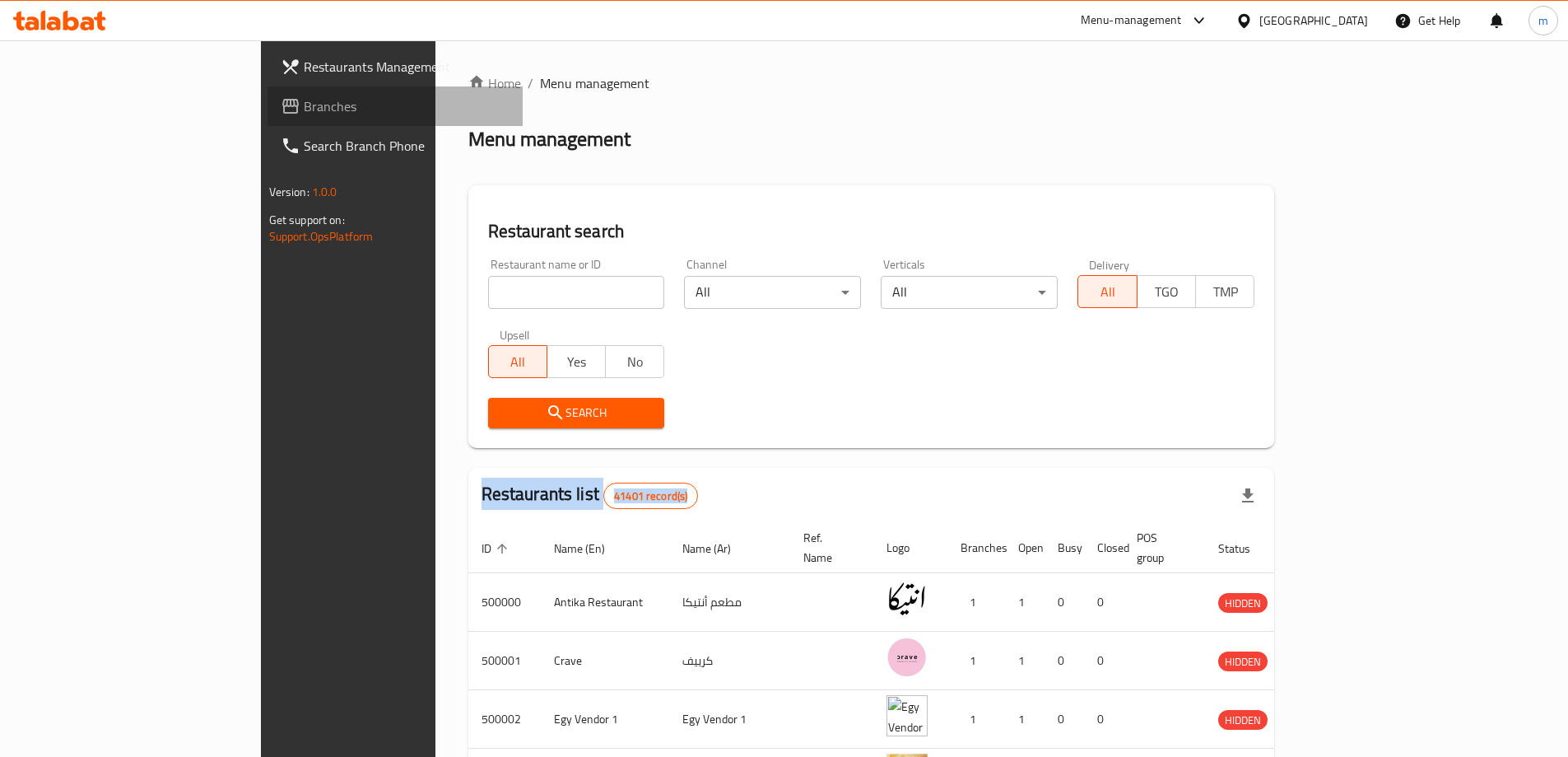
click at [304, 108] on span "Branches" at bounding box center [406, 106] width 206 height 20
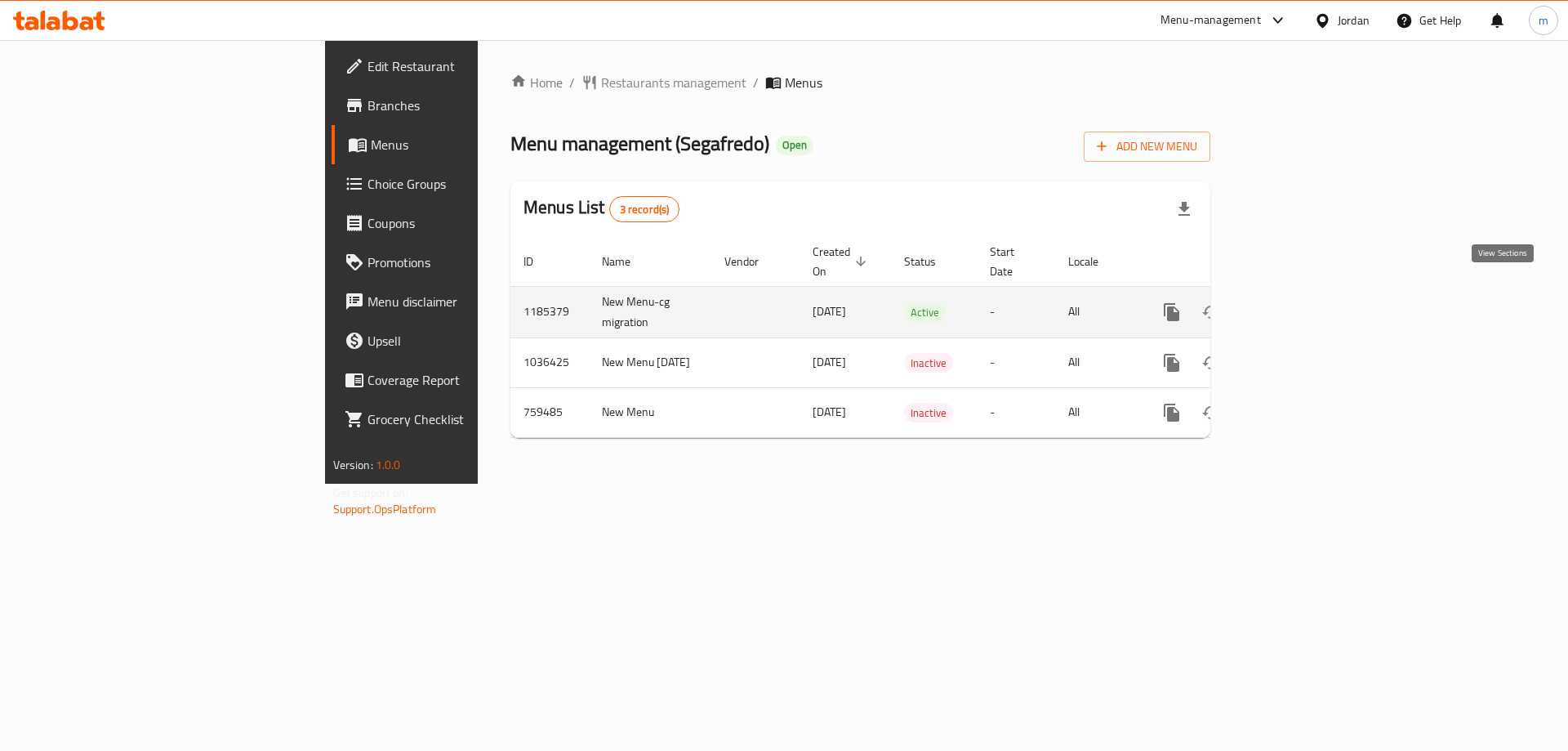
click at [1297, 305] on icon "enhanced table" at bounding box center [1290, 312] width 15 height 15
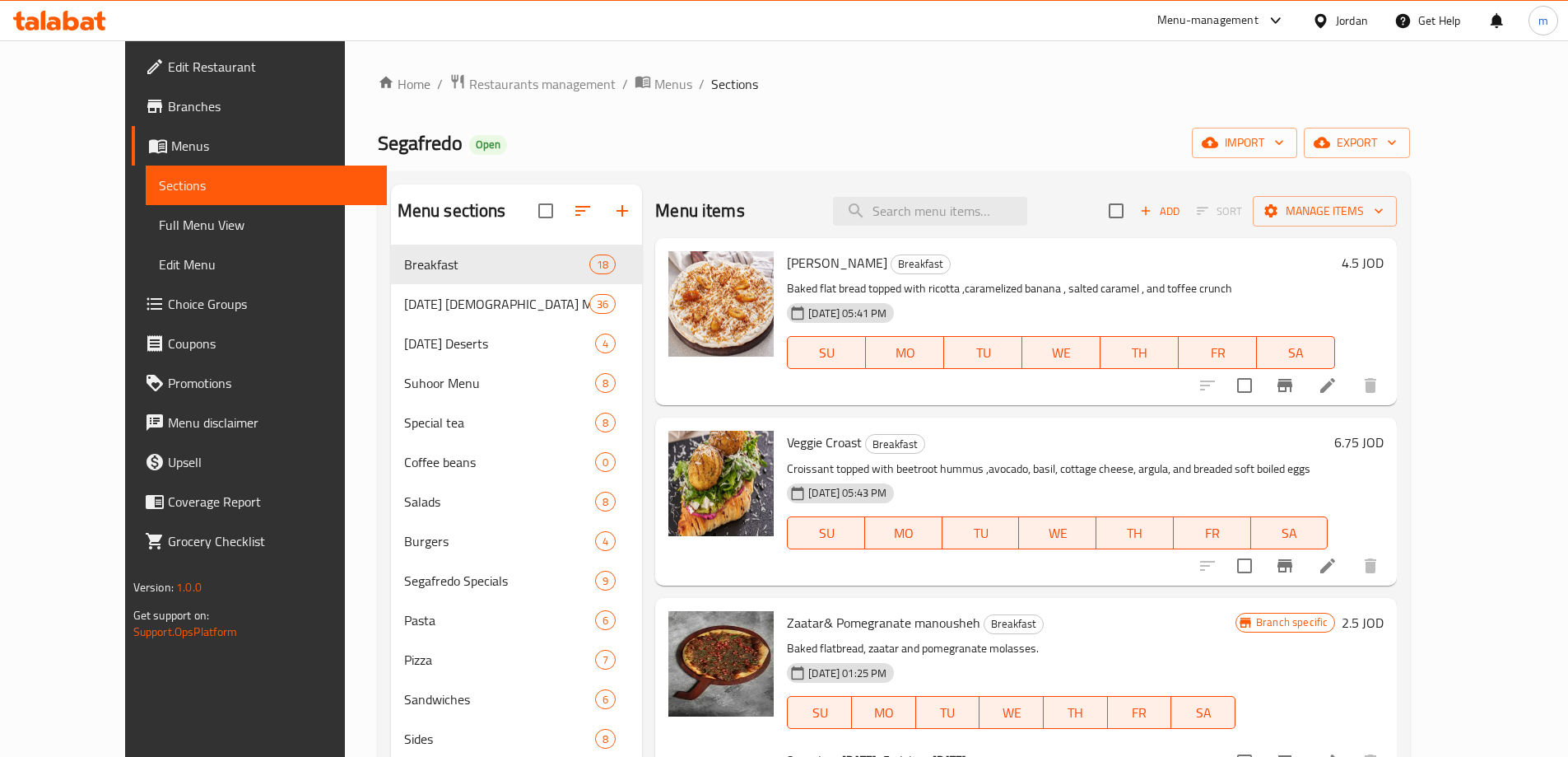
click at [992, 228] on div "Menu items Add Sort Manage items" at bounding box center [1026, 211] width 742 height 53
click at [1006, 211] on input "search" at bounding box center [930, 211] width 194 height 28
paste input "Croissant Scrambled Egg"
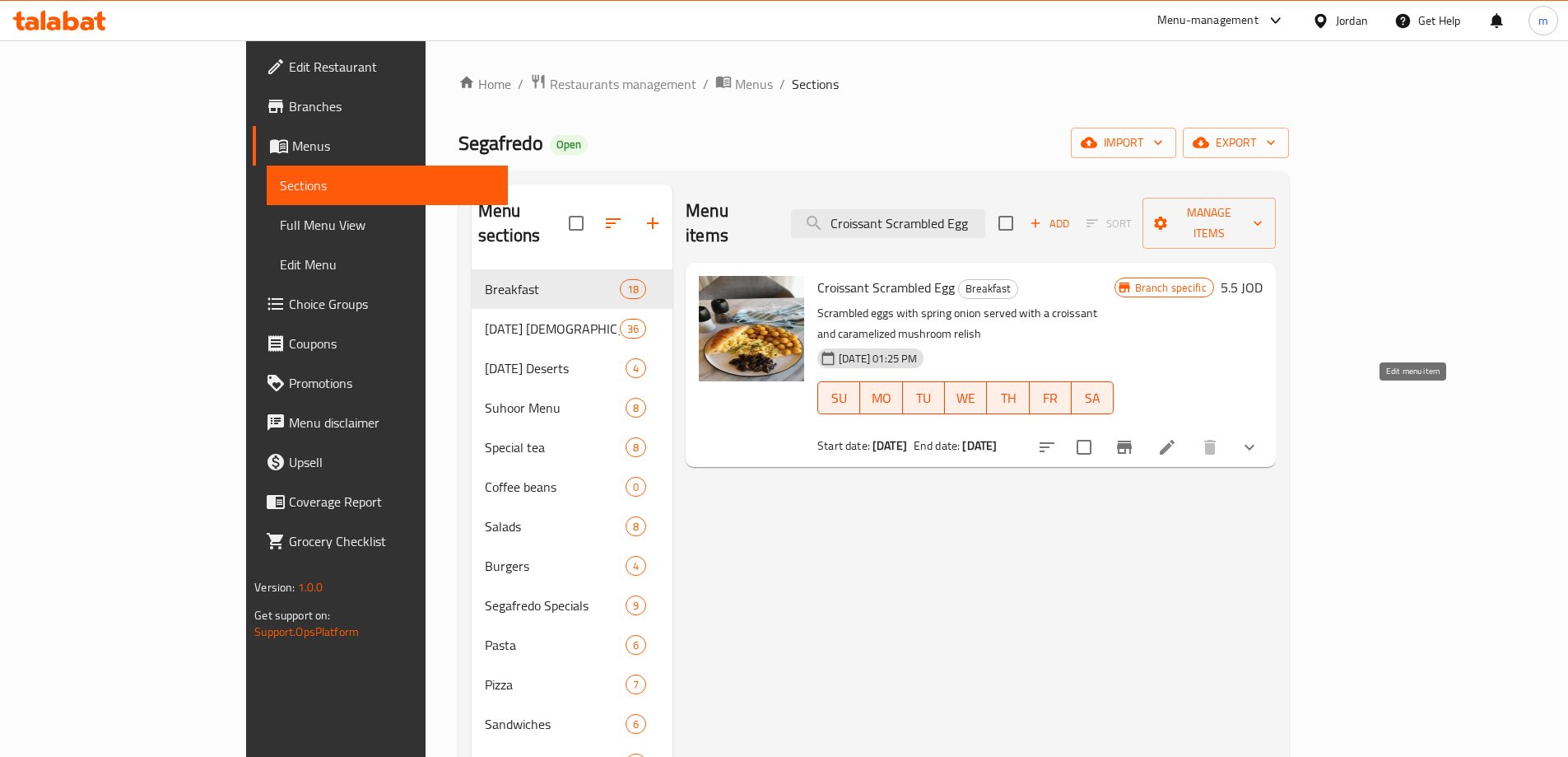
type input "Croissant Scrambled Egg"
click at [1174, 439] on icon at bounding box center [1168, 447] width 15 height 15
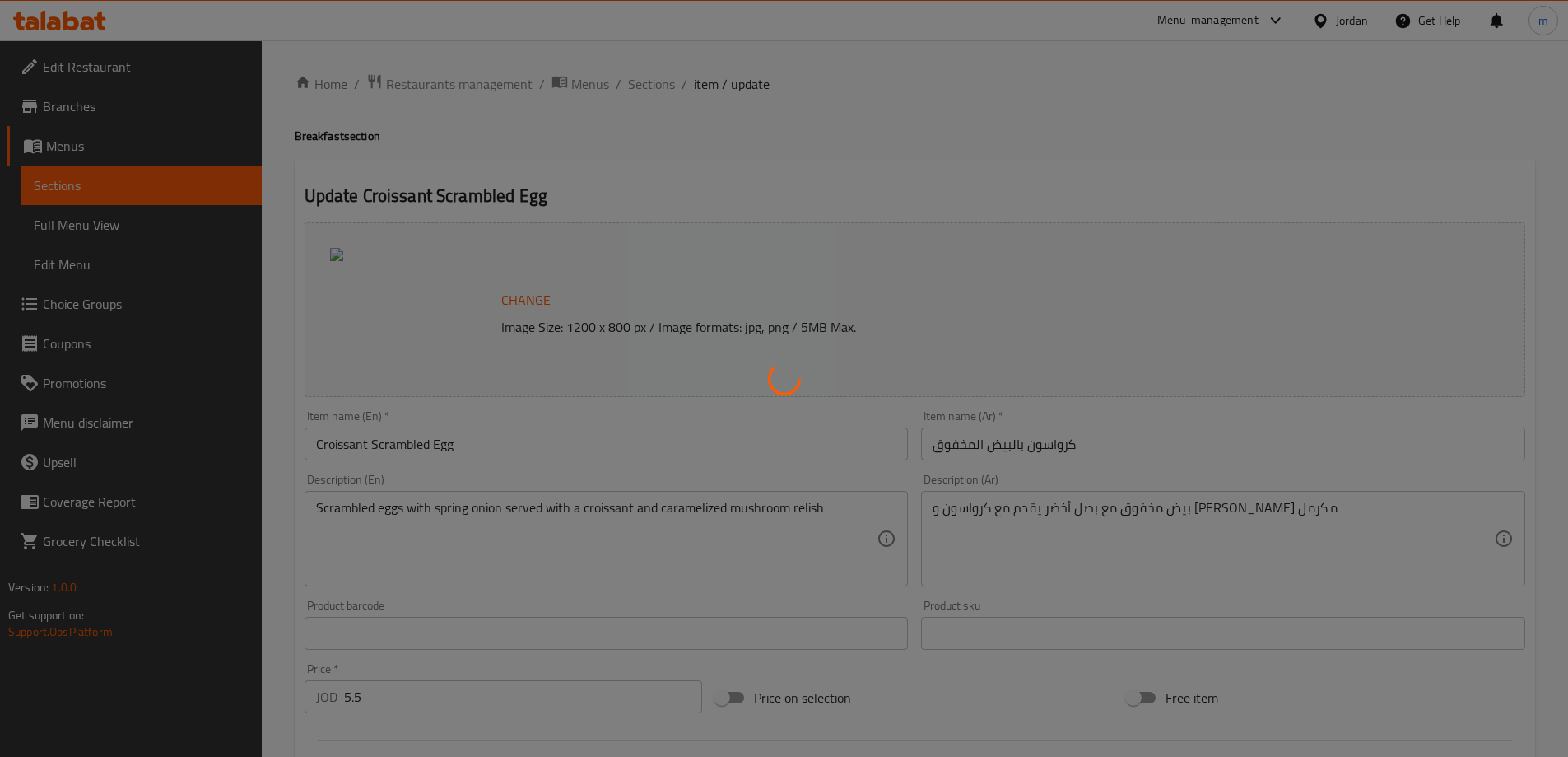
type input "إضافات"
type input "0"
type input "2"
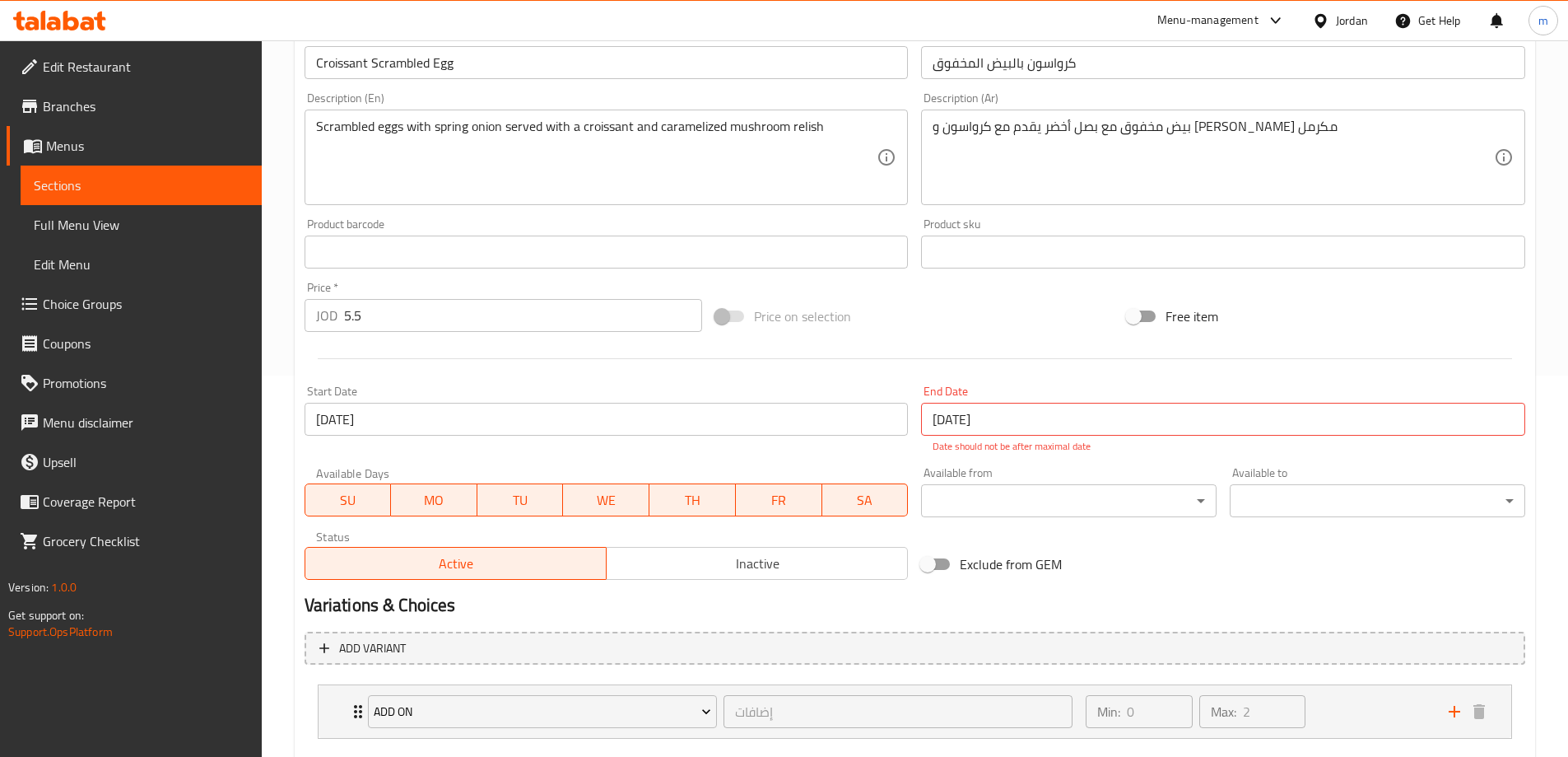
scroll to position [476, 0]
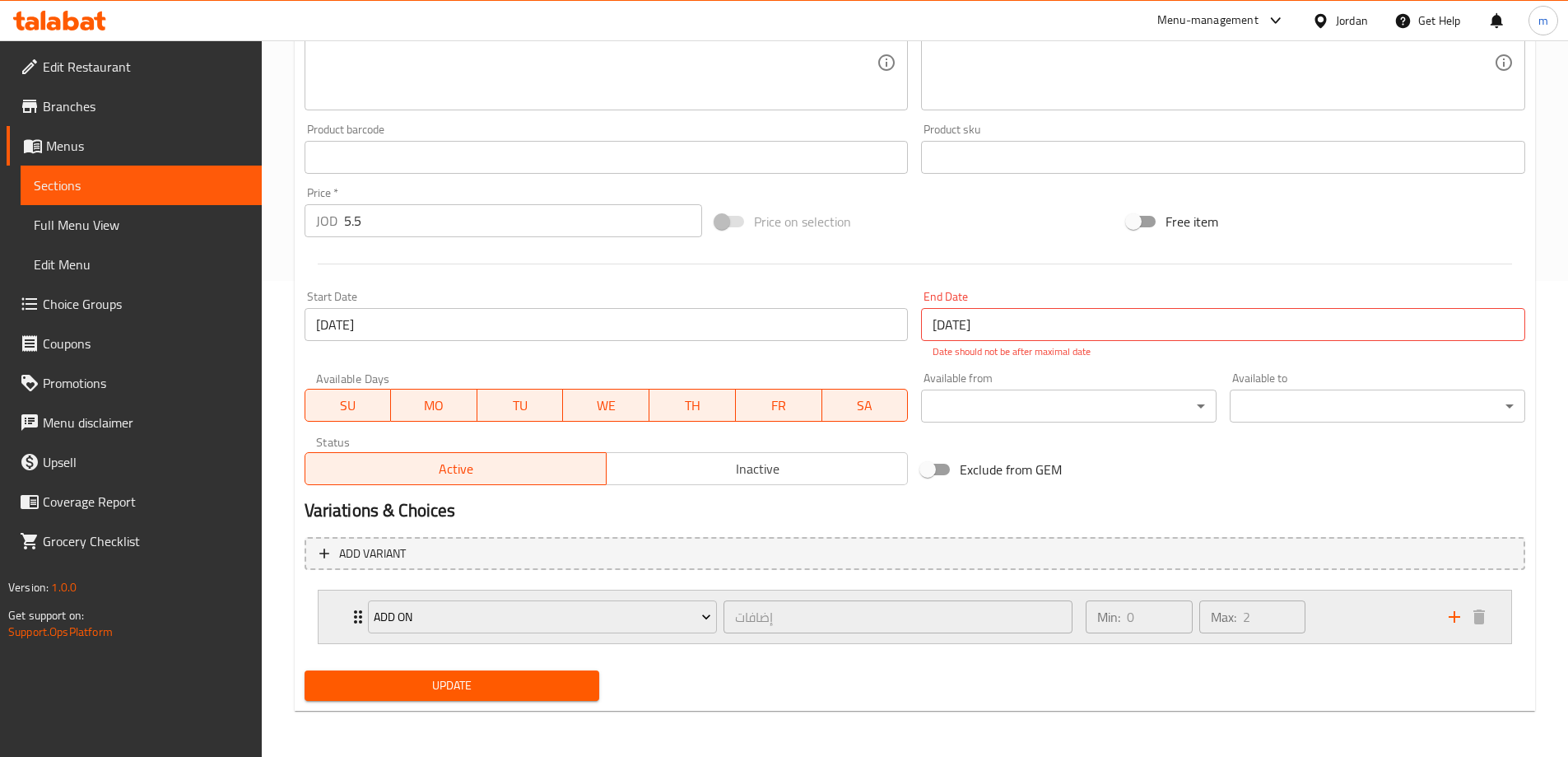
click at [1372, 618] on div "Min: 0 ​ Max: 2 ​" at bounding box center [1257, 617] width 362 height 53
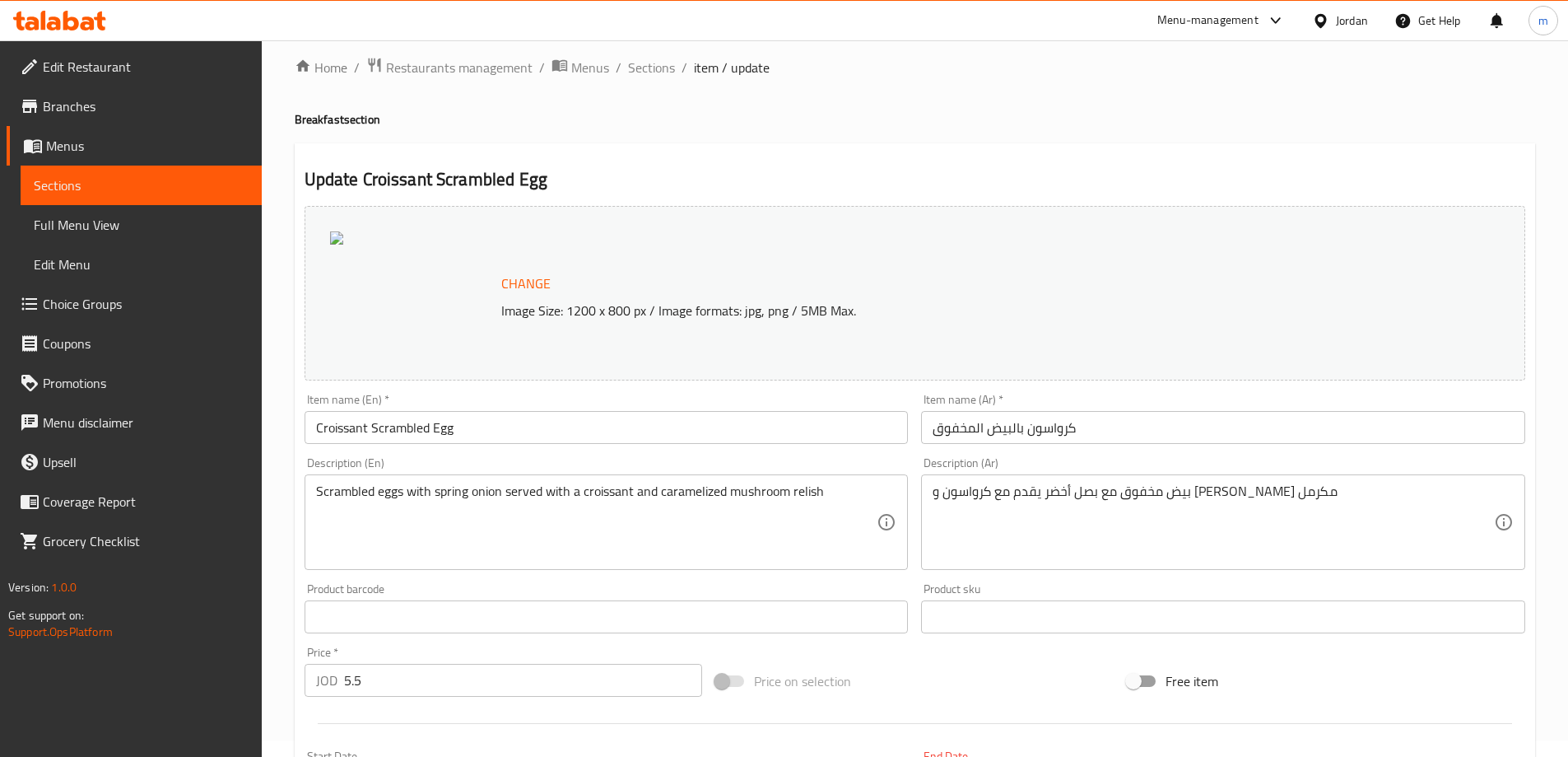
scroll to position [0, 0]
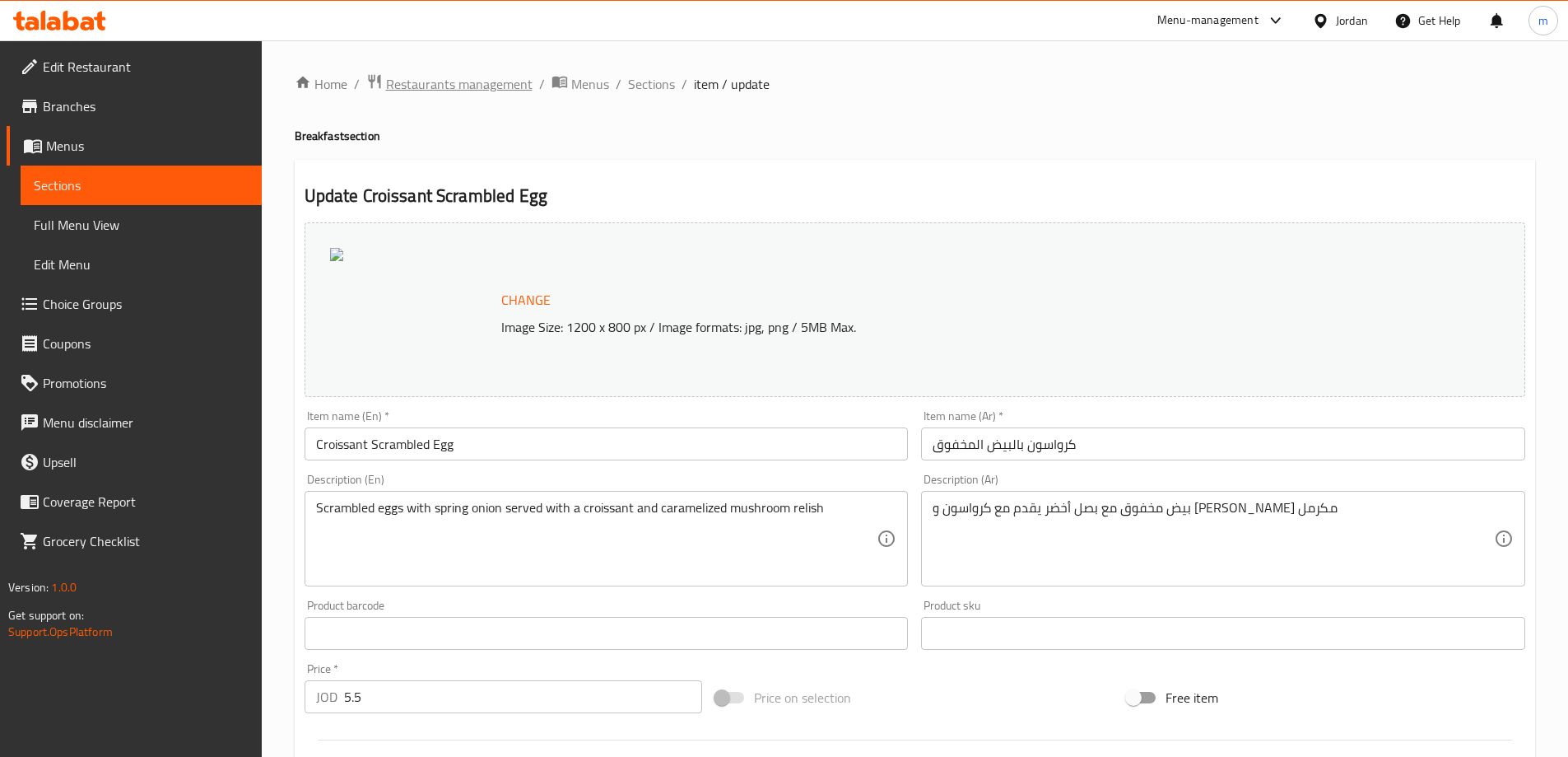
click at [458, 85] on span "Restaurants management" at bounding box center [459, 83] width 146 height 20
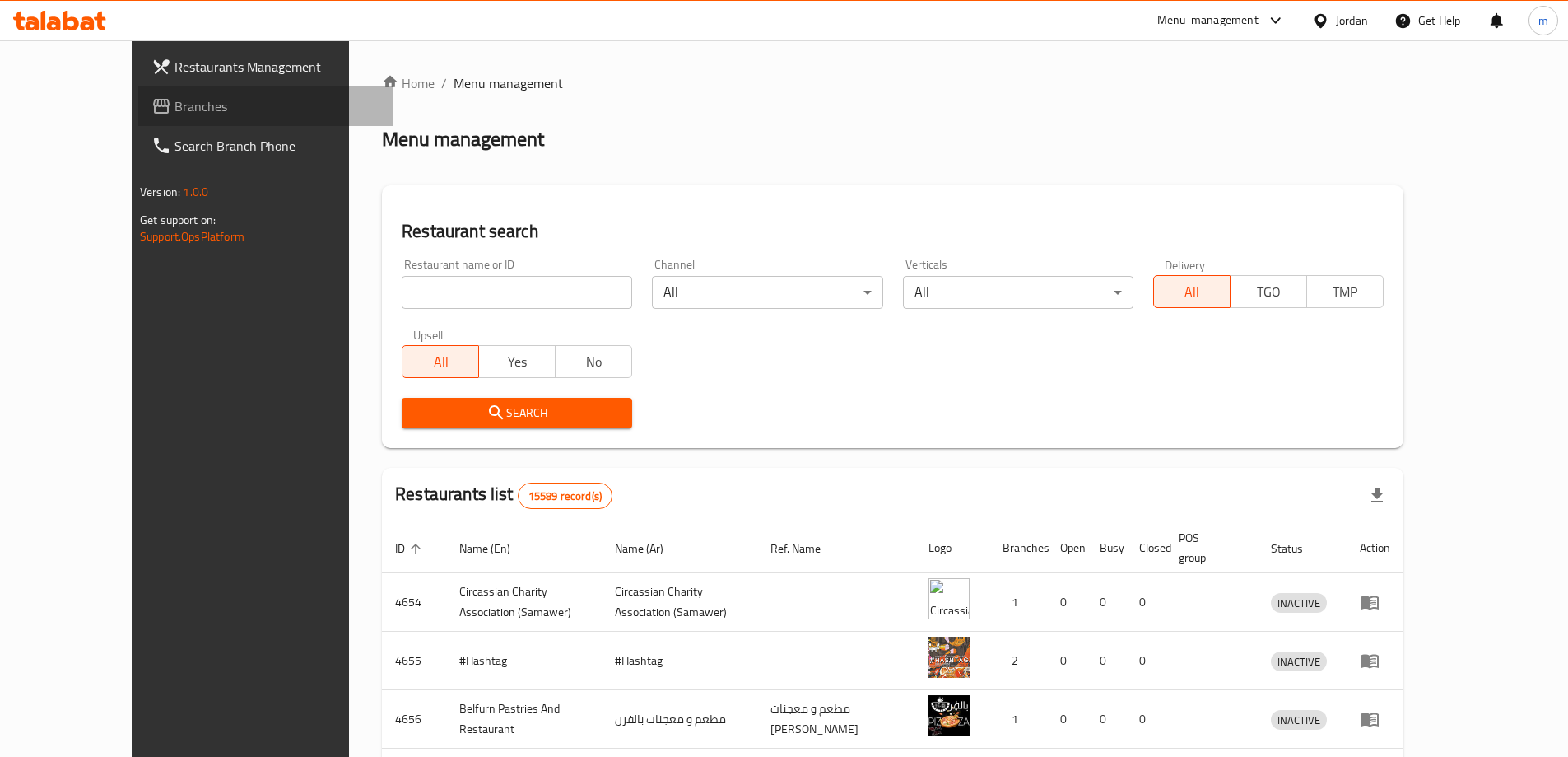
click at [175, 106] on span "Branches" at bounding box center [277, 106] width 206 height 20
